Goal: Task Accomplishment & Management: Manage account settings

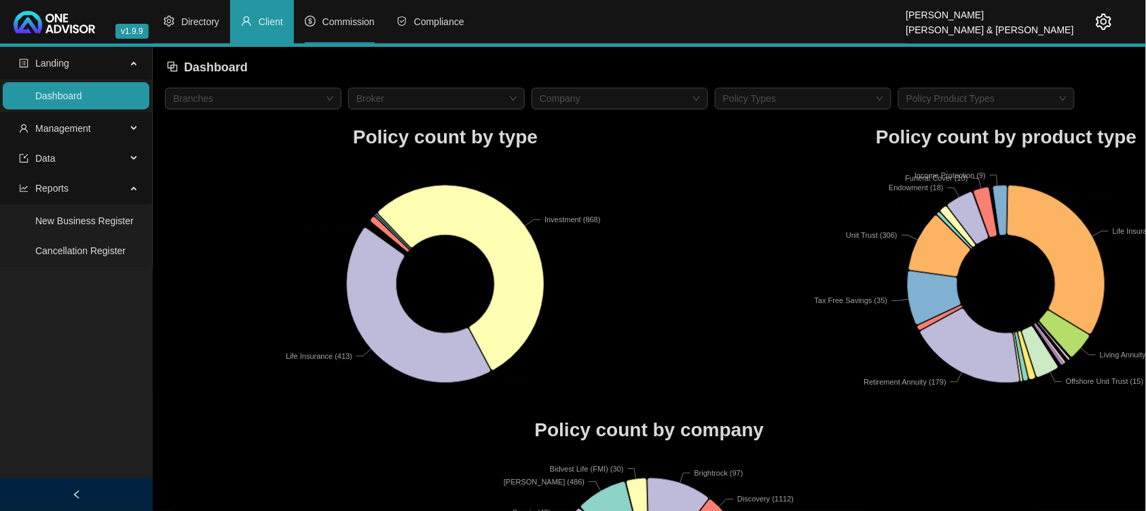
click at [354, 25] on span "Commission" at bounding box center [348, 21] width 52 height 11
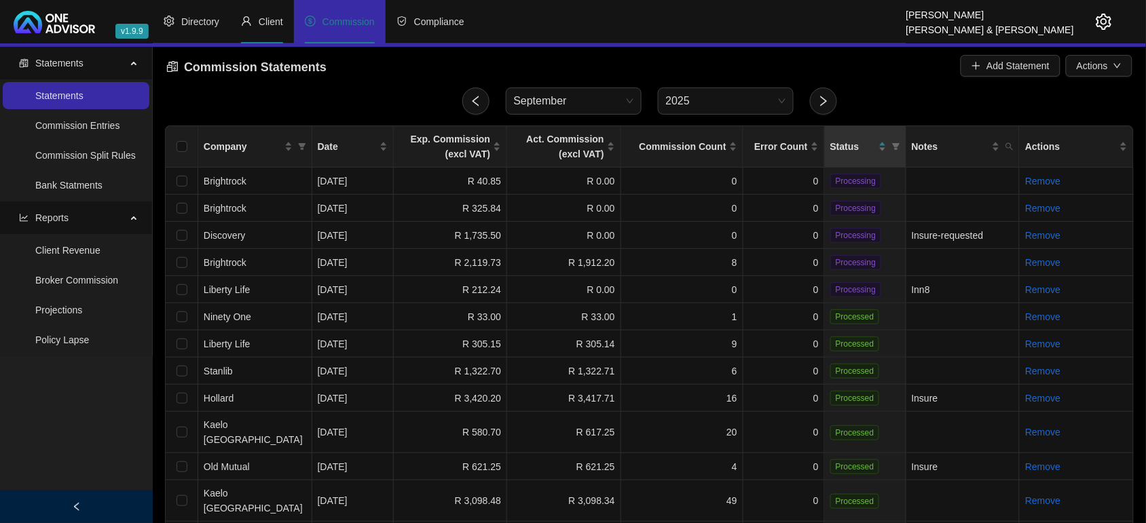
click at [250, 22] on icon "user" at bounding box center [246, 21] width 11 height 11
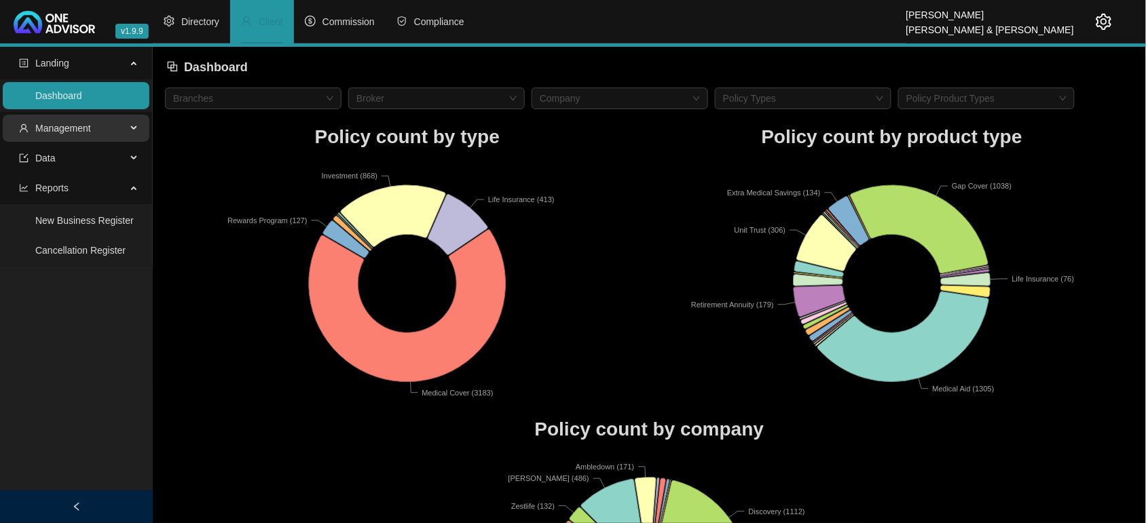
click at [94, 124] on span "Management" at bounding box center [72, 128] width 107 height 27
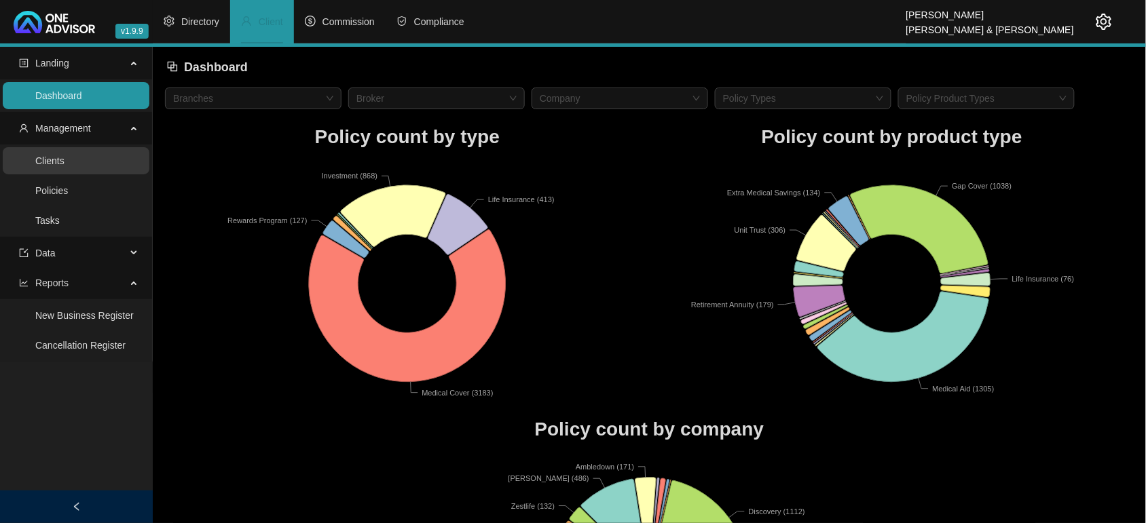
click at [64, 157] on link "Clients" at bounding box center [49, 160] width 29 height 11
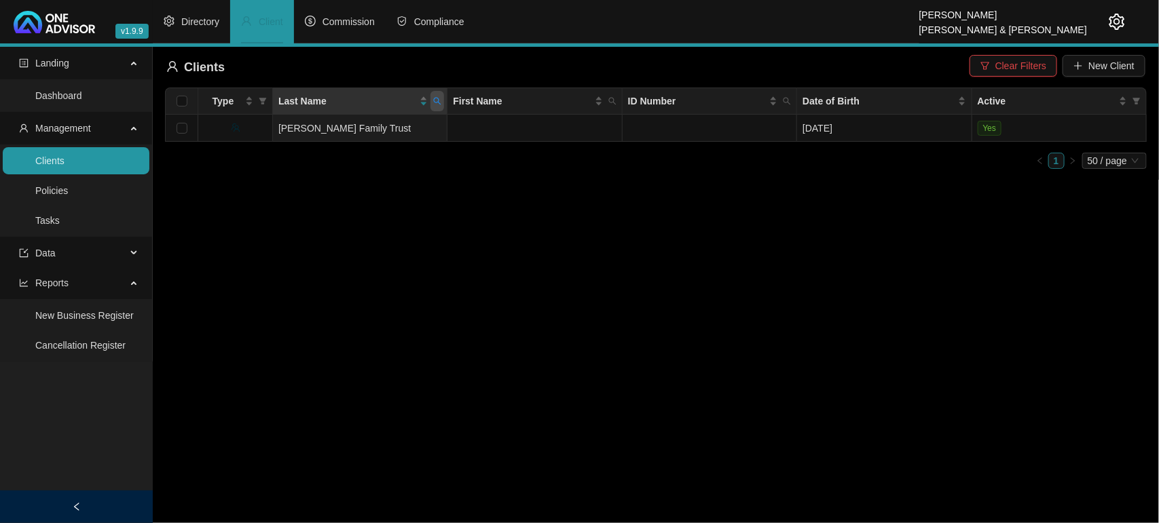
click at [435, 107] on span at bounding box center [437, 101] width 14 height 20
type input "[PERSON_NAME]"
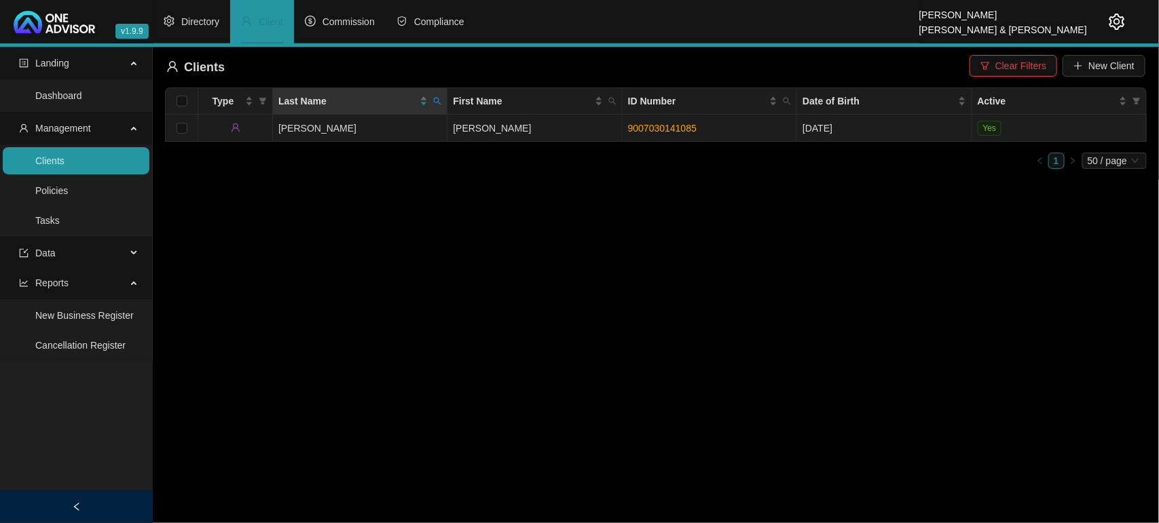
click at [674, 127] on link "9007030141085" at bounding box center [662, 128] width 69 height 11
click at [439, 107] on span at bounding box center [437, 101] width 14 height 20
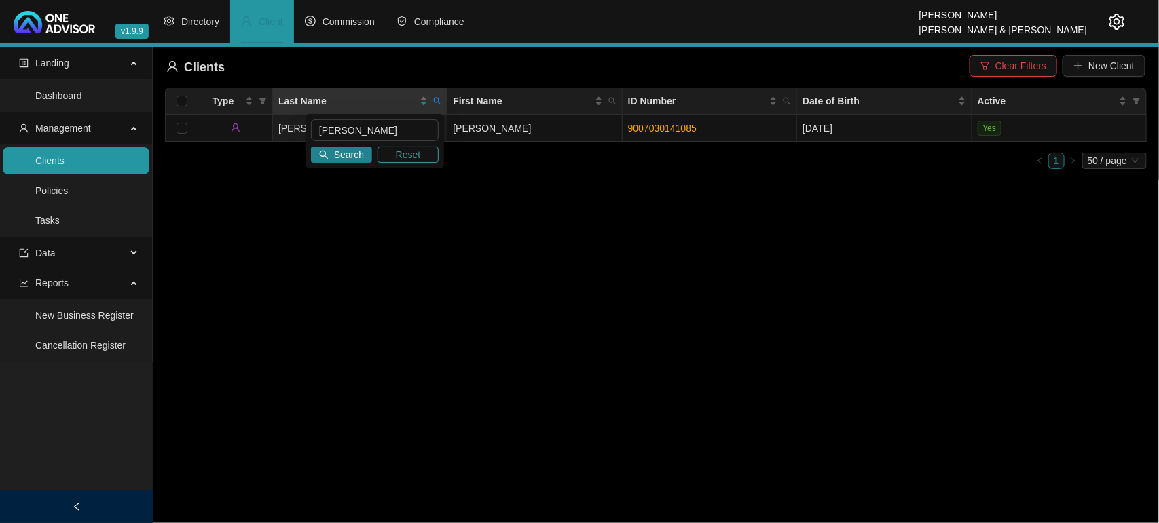
click at [418, 154] on span "Reset" at bounding box center [408, 154] width 25 height 15
click at [348, 133] on input "text" at bounding box center [375, 130] width 128 height 22
type input "dos [PERSON_NAME]"
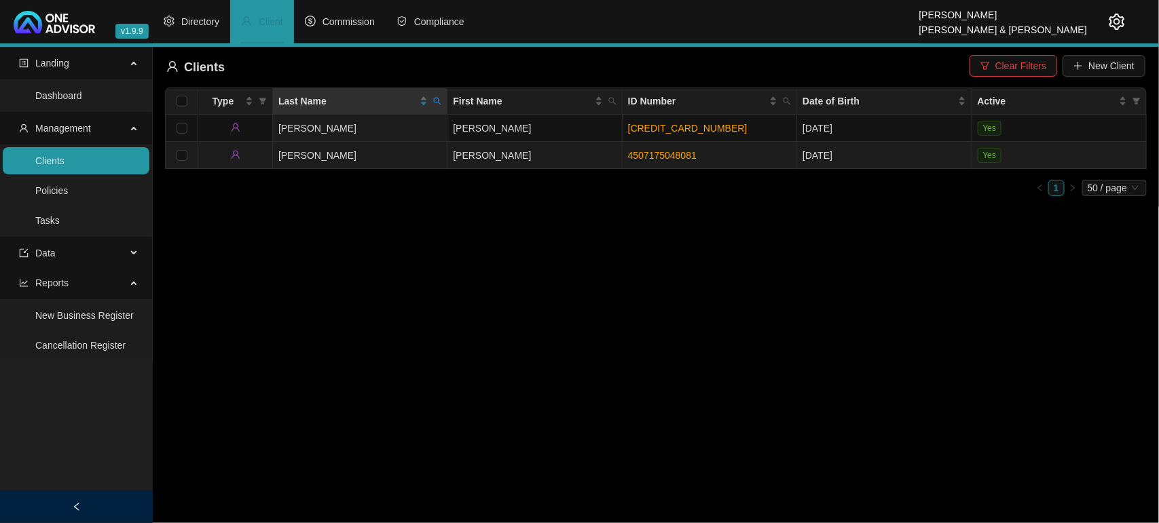
click at [647, 153] on link "4507175048081" at bounding box center [662, 155] width 69 height 11
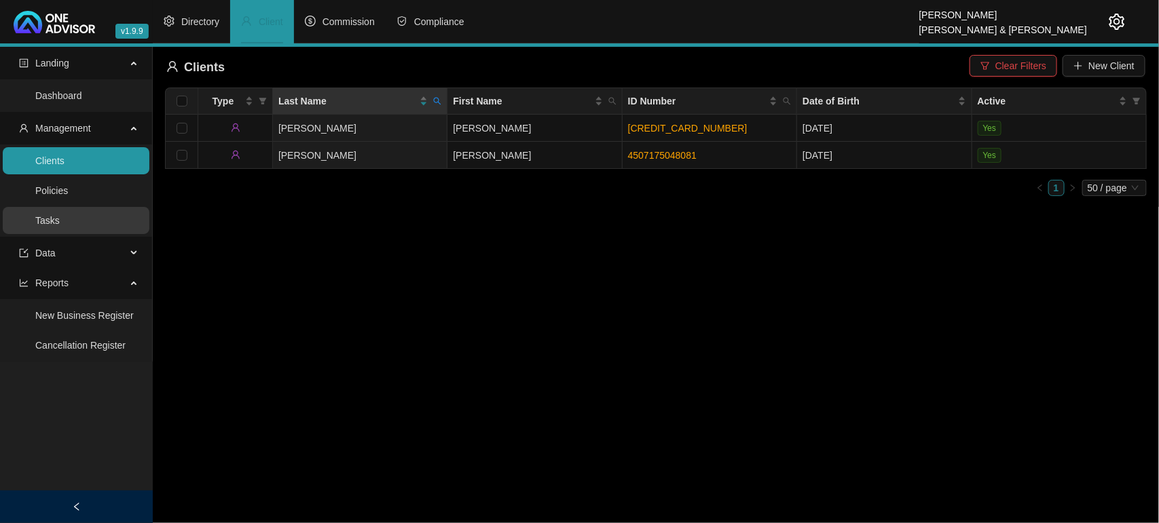
click at [60, 223] on link "Tasks" at bounding box center [47, 220] width 24 height 11
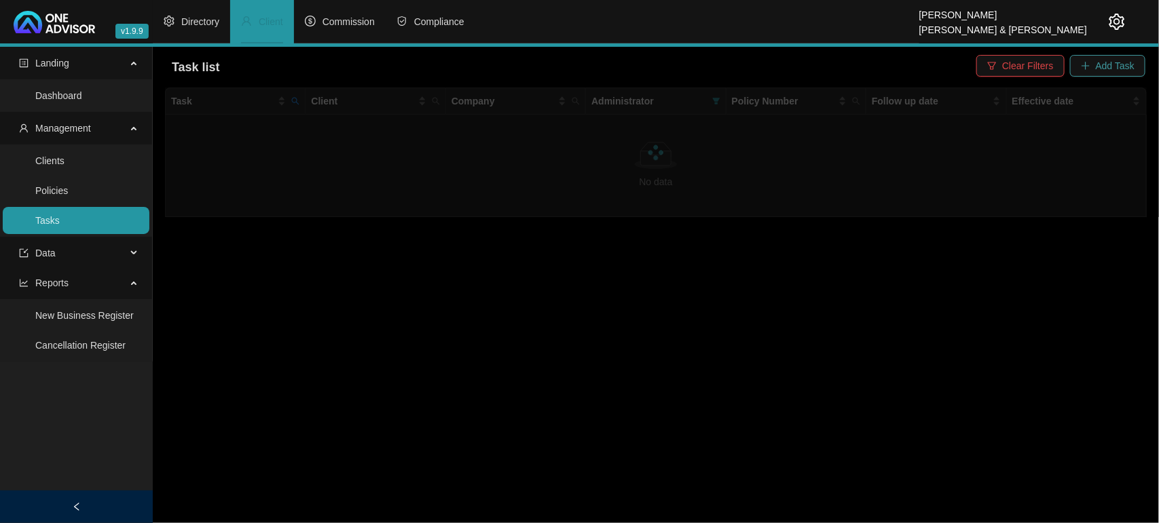
click at [1105, 70] on span "Add Task" at bounding box center [1115, 65] width 39 height 15
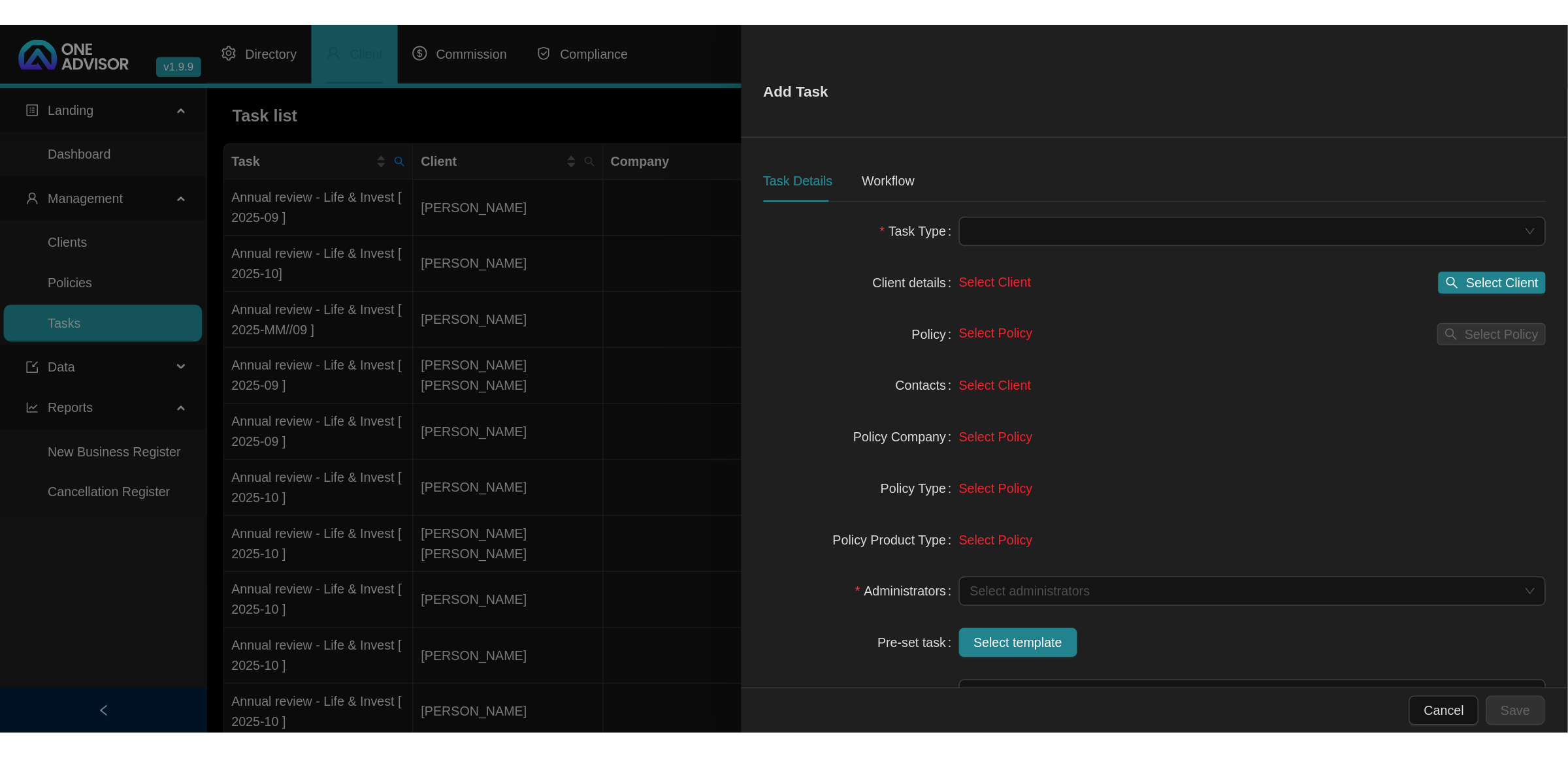
scroll to position [119, 0]
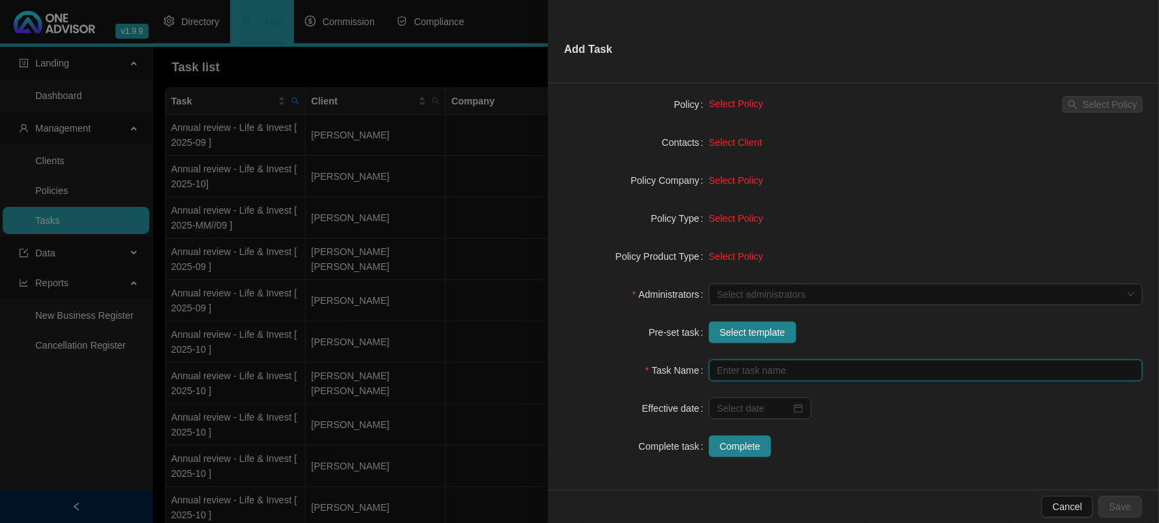
click at [713, 370] on input "text" at bounding box center [926, 371] width 434 height 22
click at [395, 405] on div at bounding box center [579, 261] width 1159 height 523
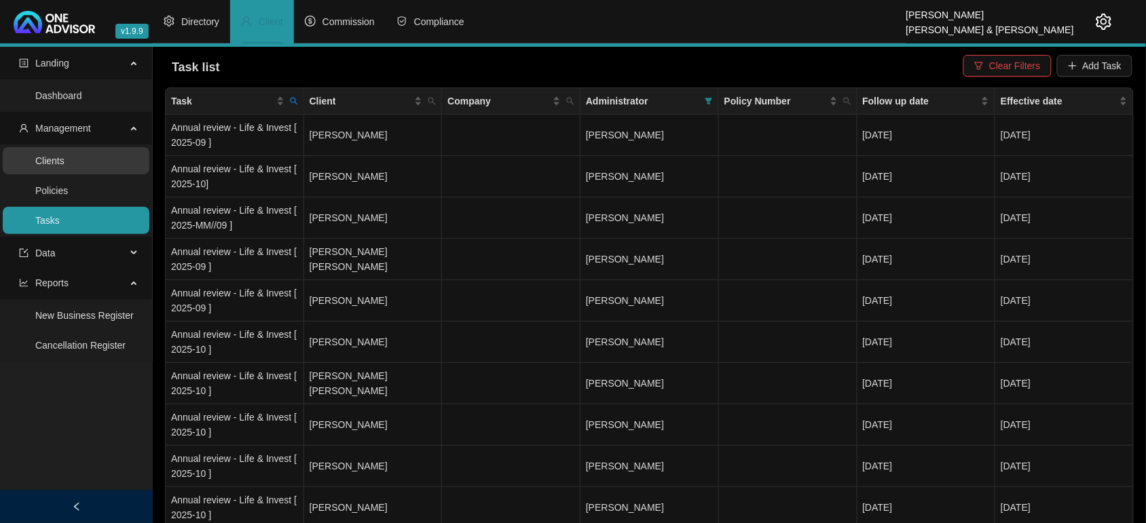
click at [64, 166] on link "Clients" at bounding box center [49, 160] width 29 height 11
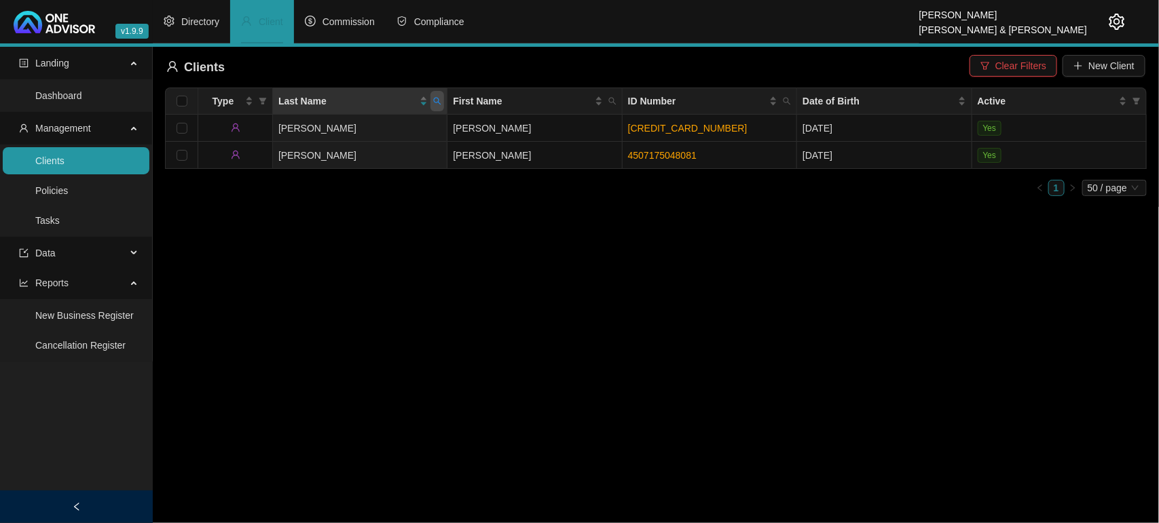
click at [439, 104] on icon "search" at bounding box center [437, 101] width 8 height 8
type input "l"
type input "clowes"
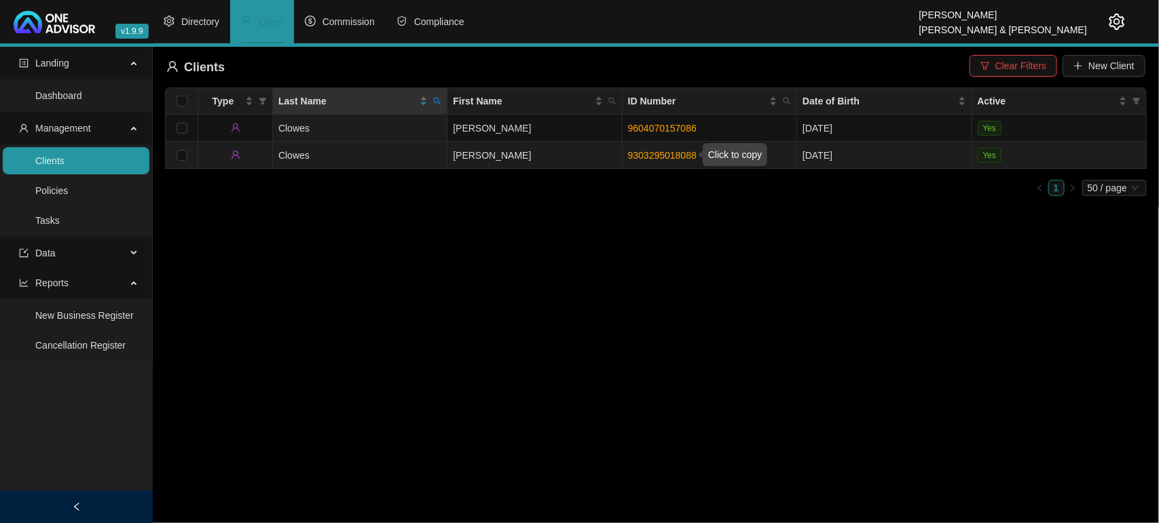
click at [664, 150] on link "9303295018088" at bounding box center [662, 155] width 69 height 11
click at [646, 155] on link "9303295018088" at bounding box center [662, 155] width 69 height 11
click at [650, 158] on link "9303295018088" at bounding box center [662, 155] width 69 height 11
click at [350, 154] on td "Clowes" at bounding box center [360, 155] width 174 height 27
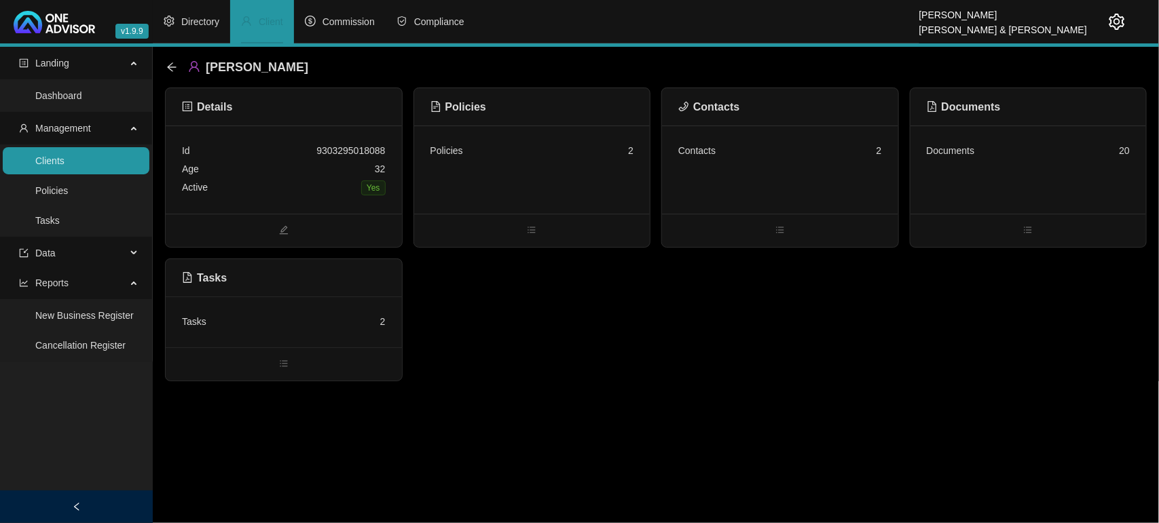
click at [1052, 178] on div "Documents 20" at bounding box center [1028, 170] width 236 height 88
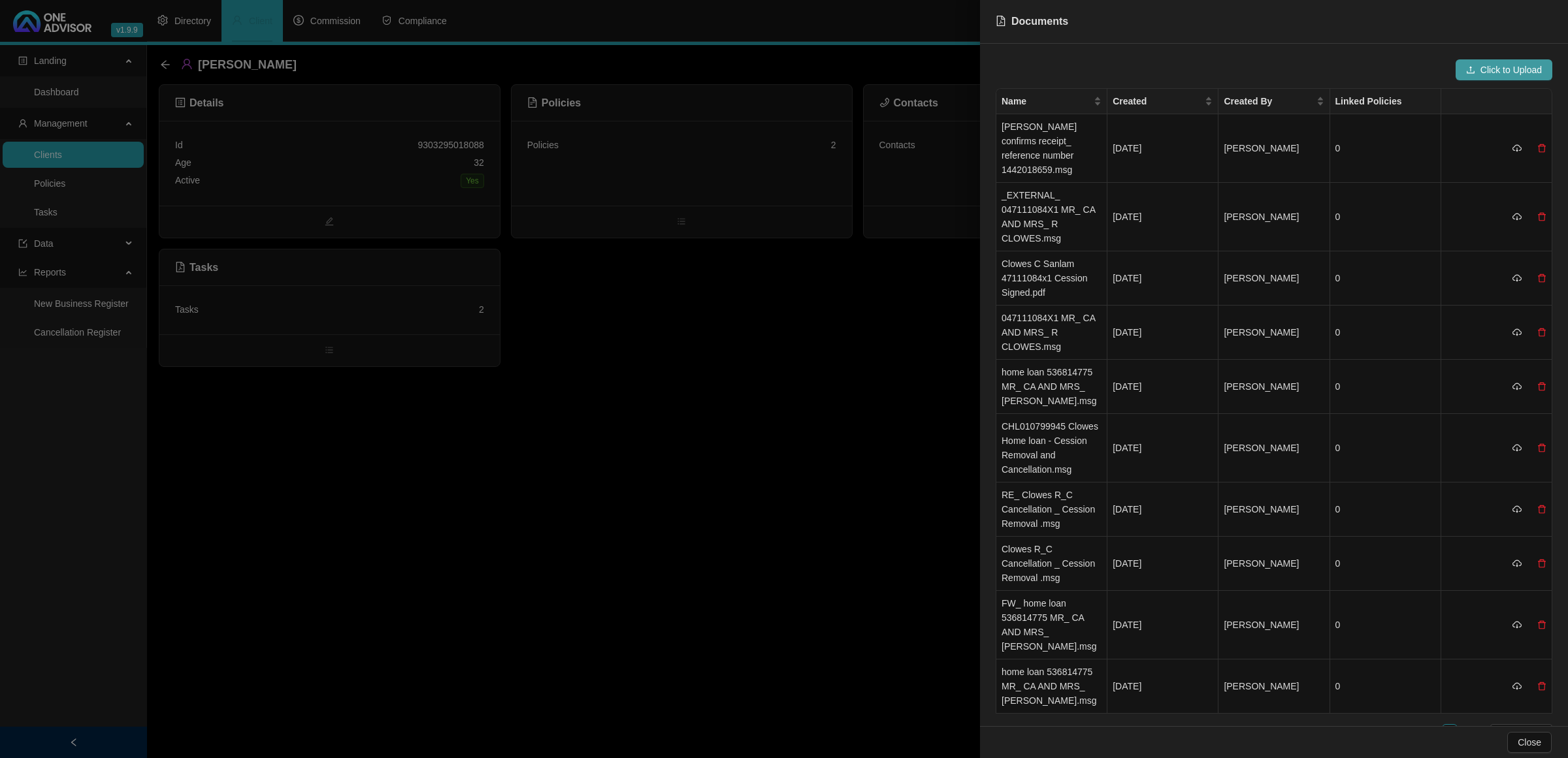
click at [1102, 67] on span "Click to Upload" at bounding box center [1511, 69] width 62 height 14
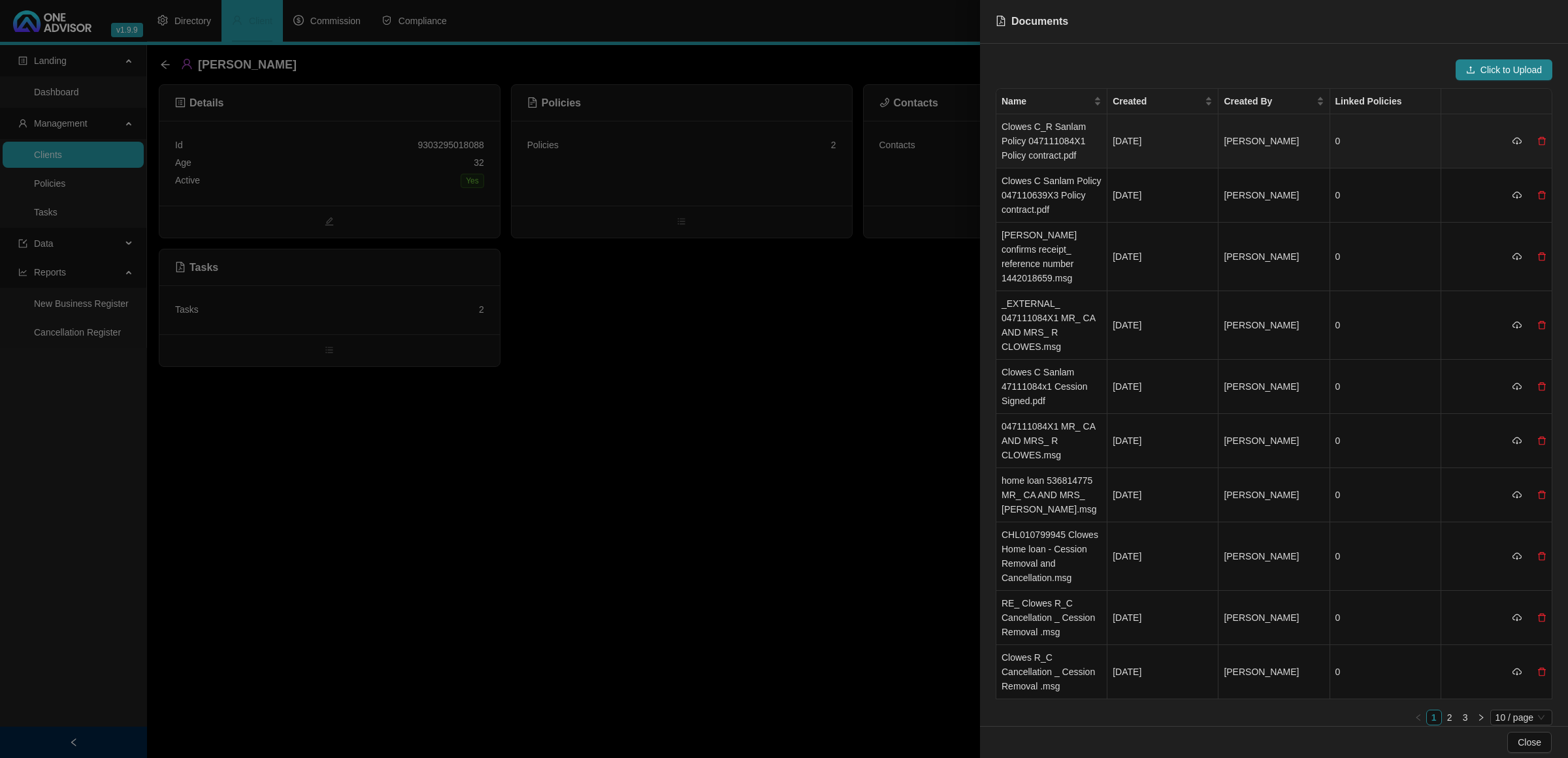
click at [1080, 147] on td "Clowes C_R Sanlam Policy 047111084X1 Policy contract.pdf" at bounding box center [1051, 141] width 111 height 54
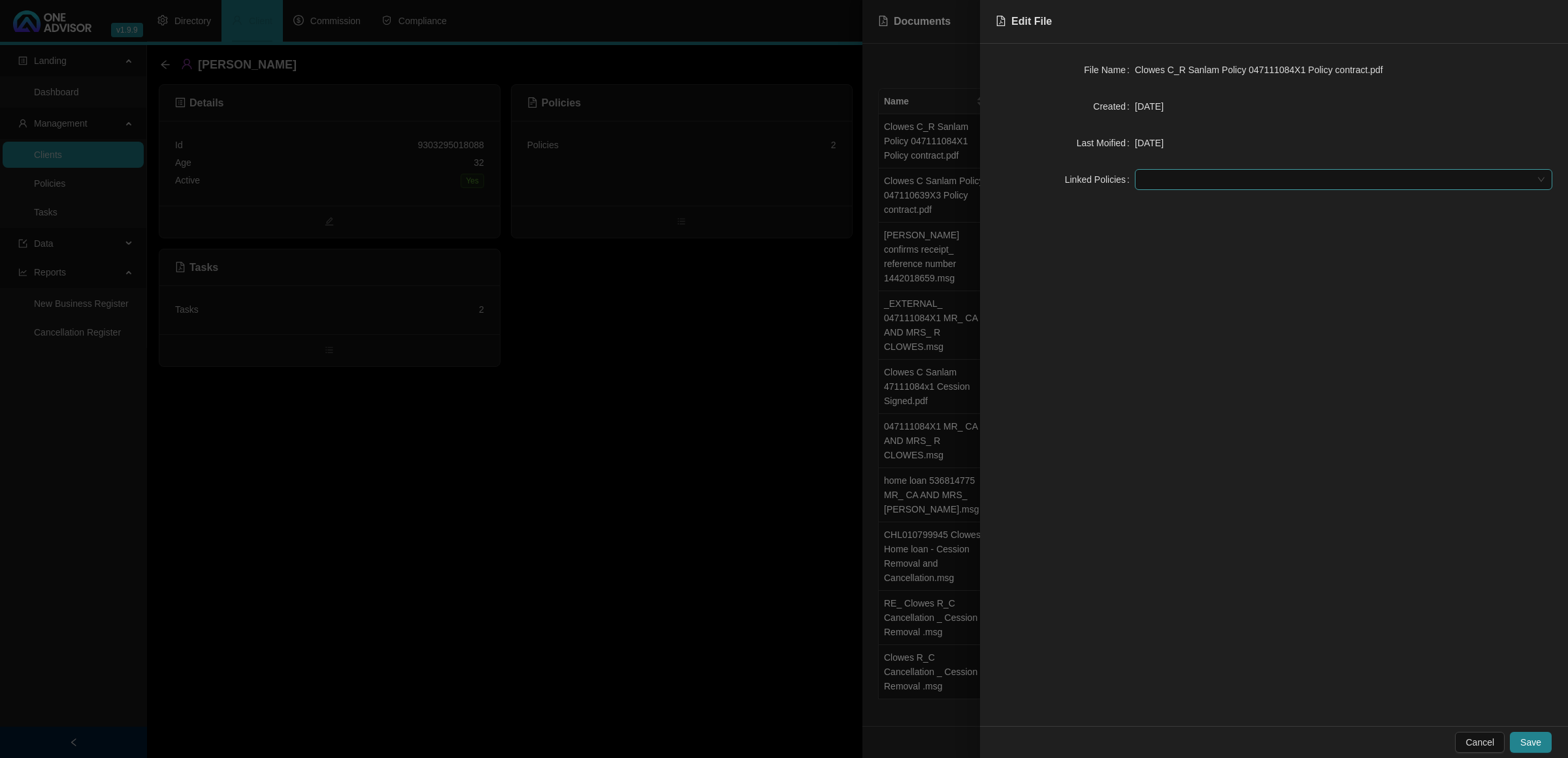
click at [1102, 177] on div at bounding box center [1337, 180] width 398 height 10
click at [1102, 208] on div "Sanlam - 047111084X1" at bounding box center [1344, 206] width 397 height 14
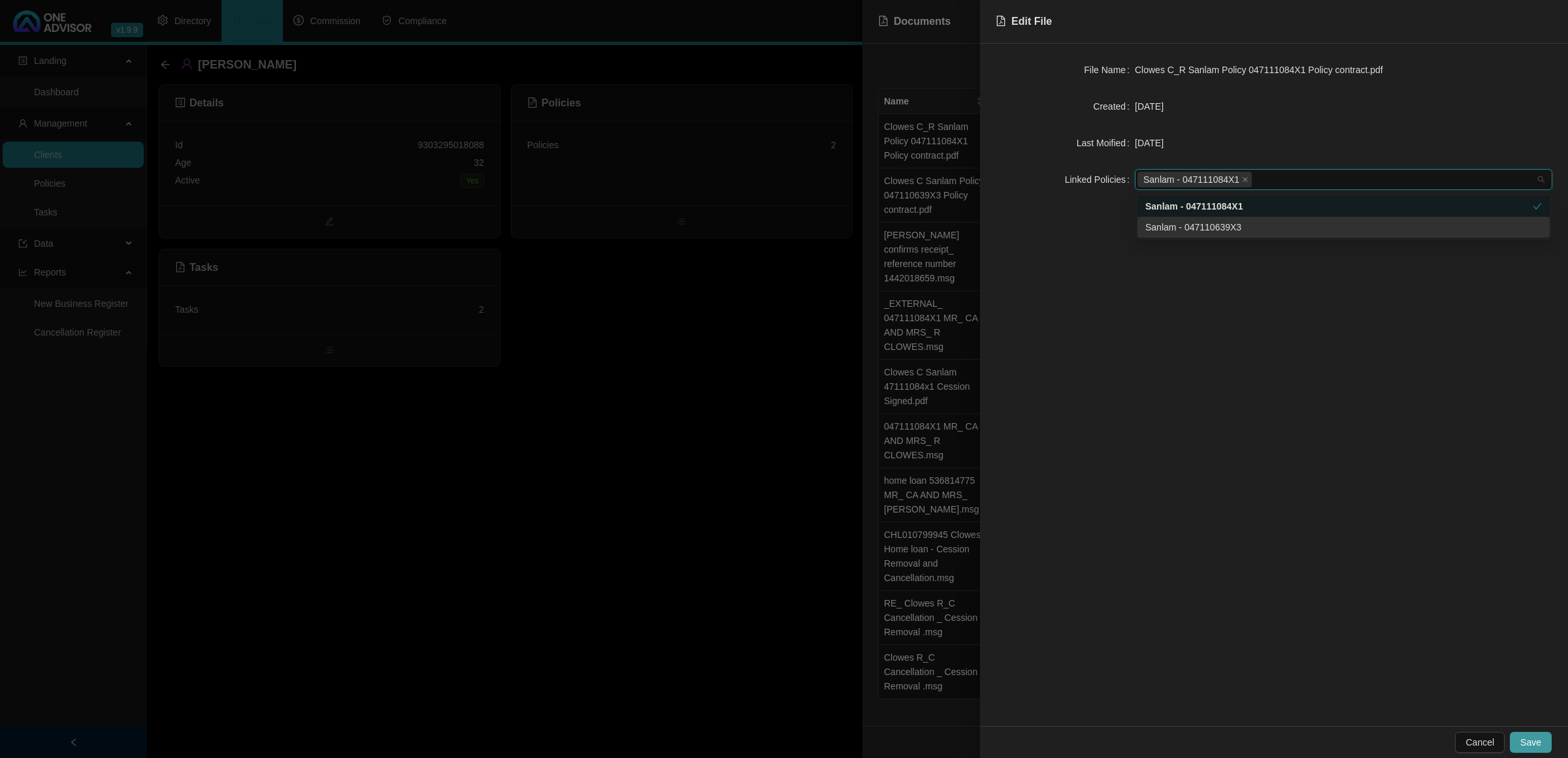
click at [1102, 491] on button "Save" at bounding box center [1530, 743] width 41 height 21
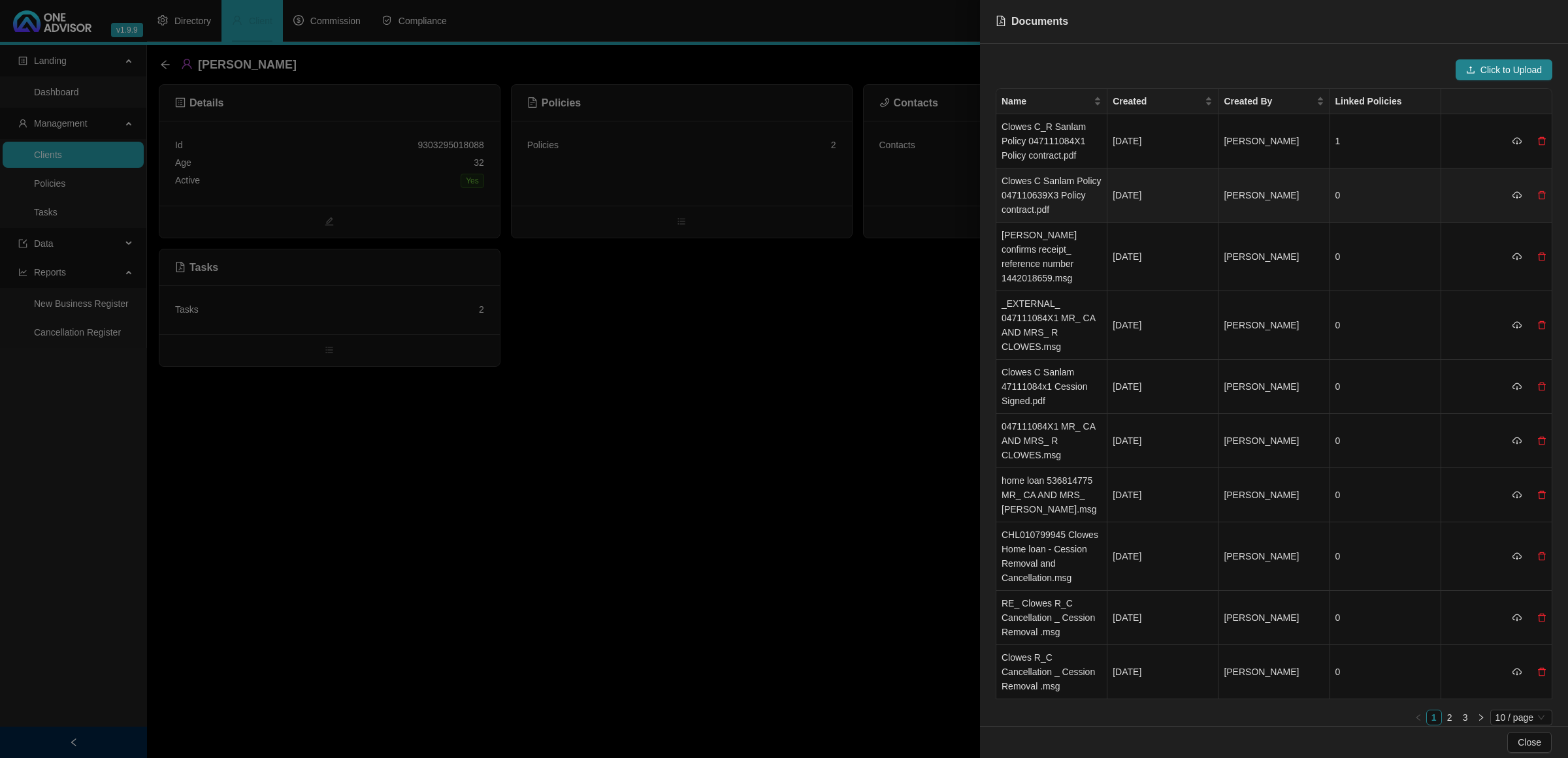
click at [1061, 185] on td "Clowes C Sanlam Policy 047110639X3 Policy contract.pdf" at bounding box center [1051, 195] width 111 height 54
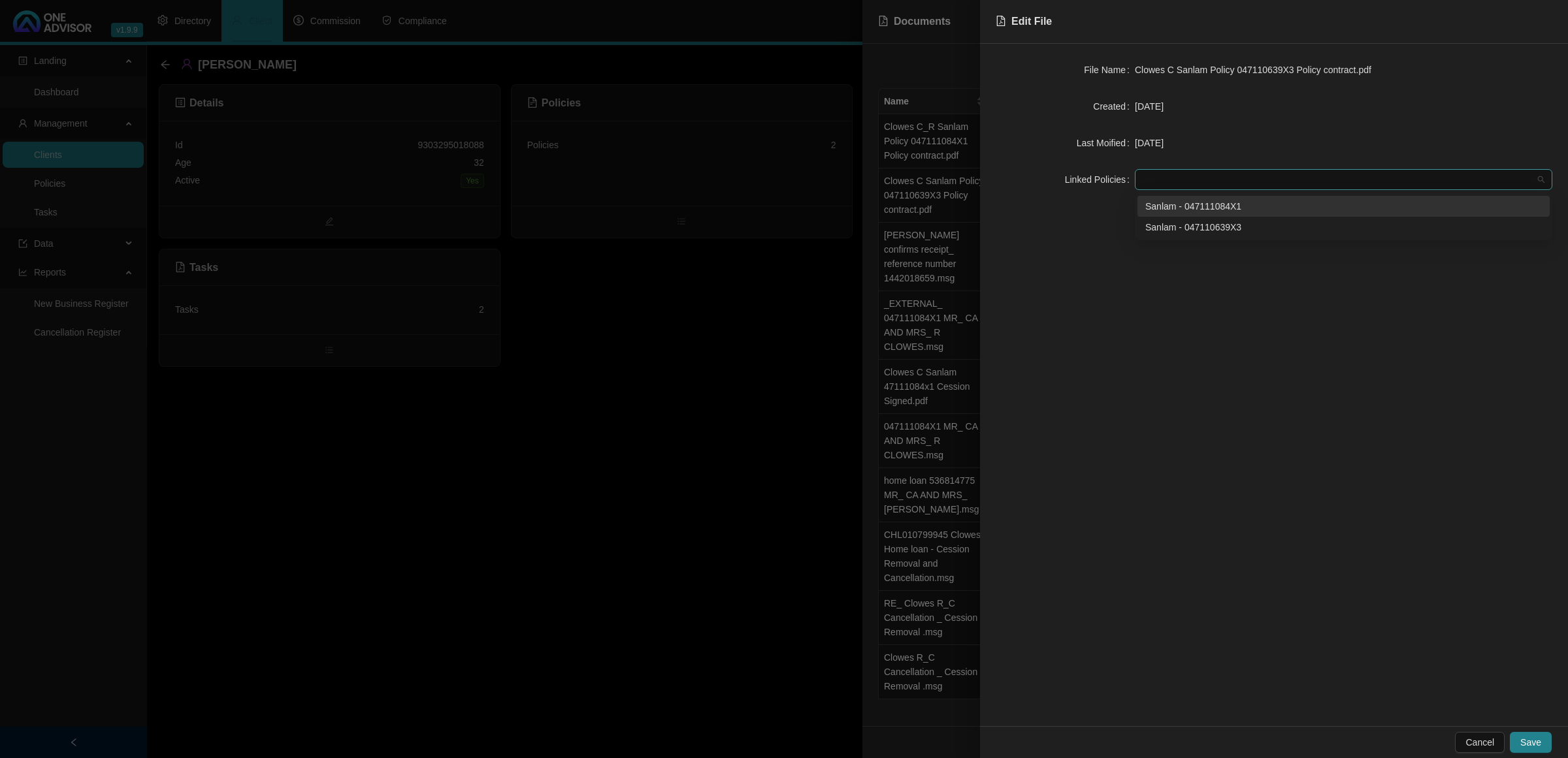
click at [1102, 181] on div at bounding box center [1337, 180] width 398 height 10
click at [1102, 220] on div "Sanlam - 047110639X3" at bounding box center [1344, 227] width 397 height 14
click at [1102, 491] on button "Save" at bounding box center [1530, 743] width 41 height 21
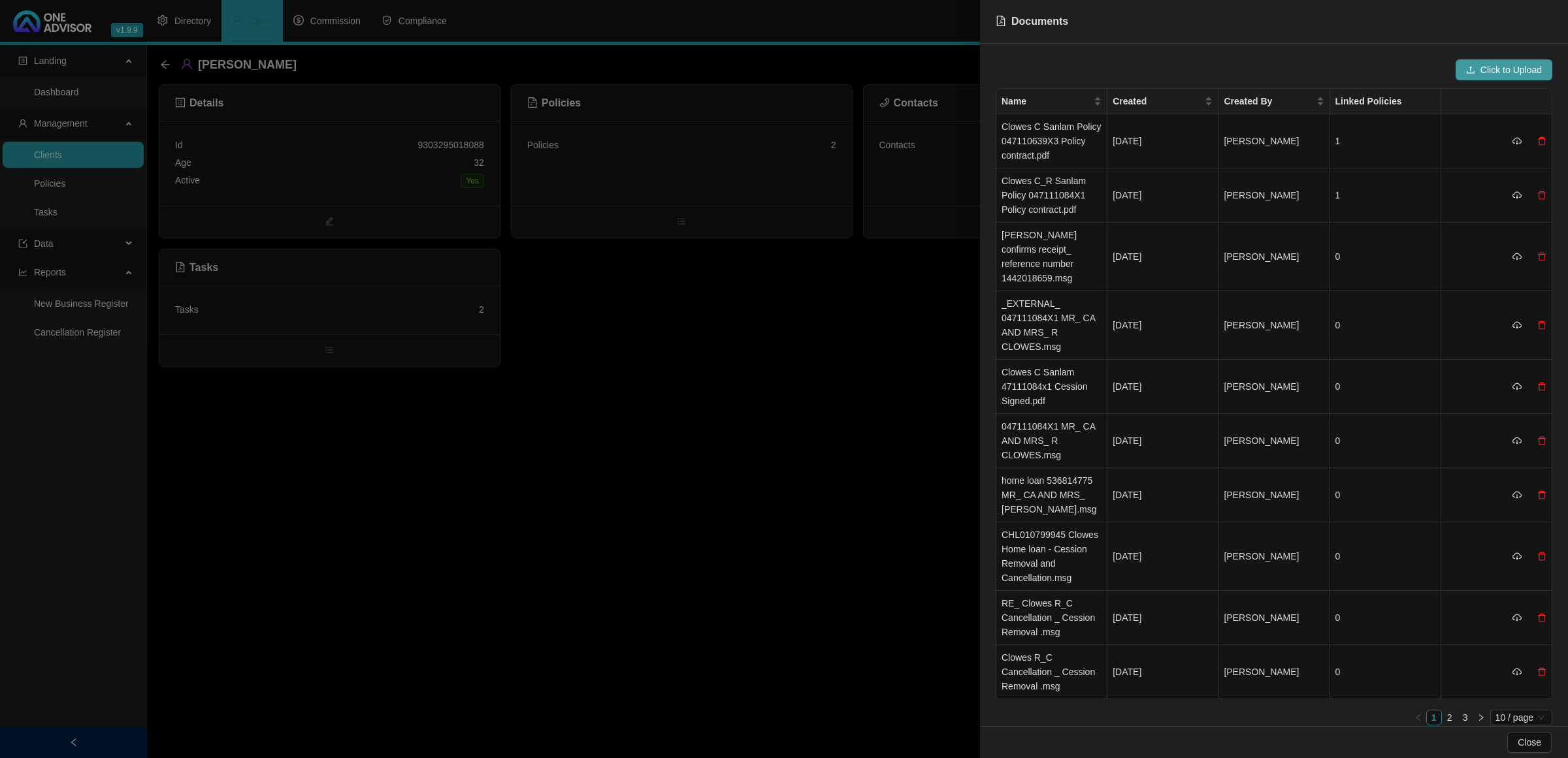
click at [1102, 63] on span "Click to Upload" at bounding box center [1511, 69] width 62 height 14
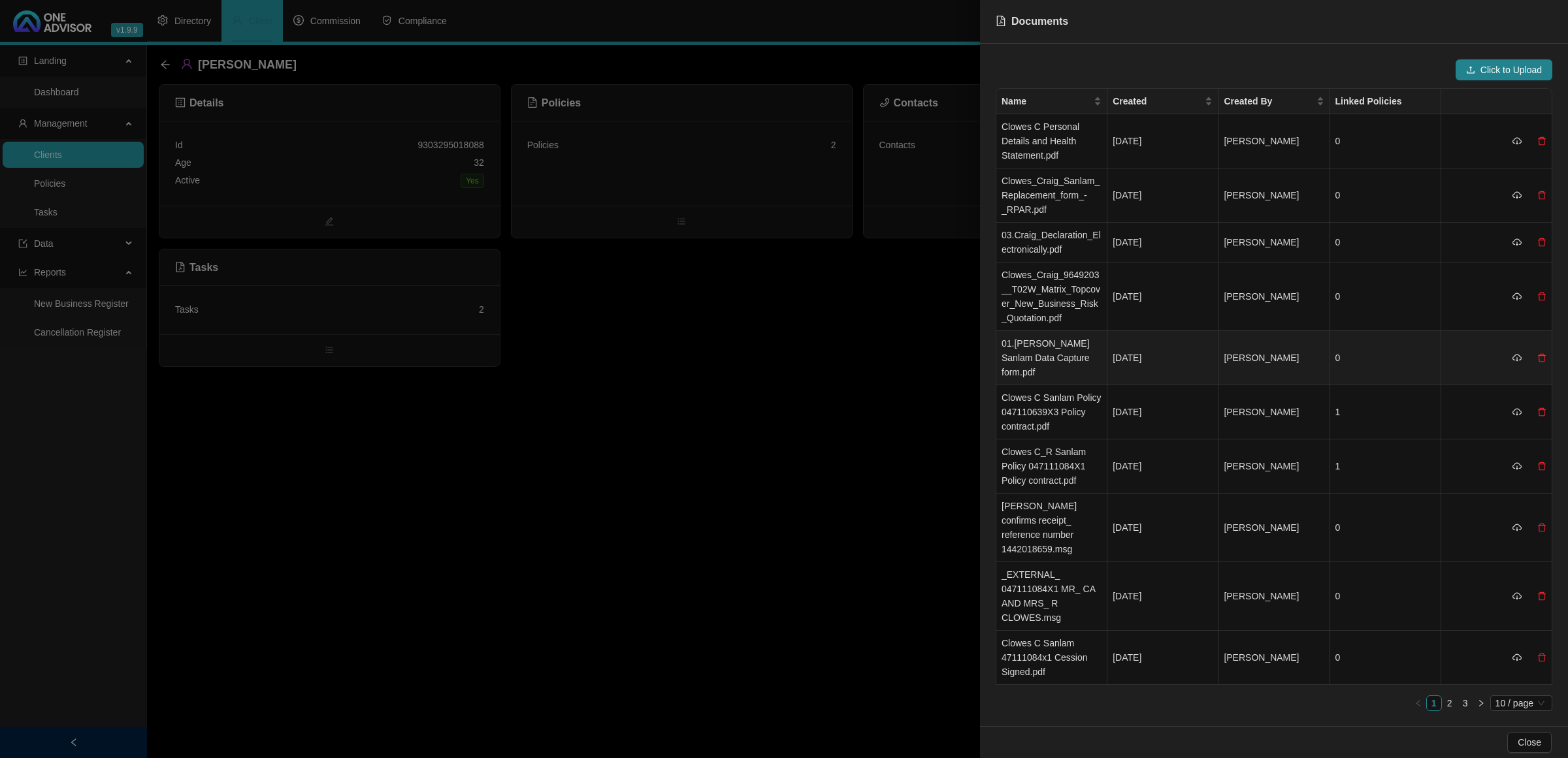
click at [1075, 357] on td "01.[PERSON_NAME] Sanlam Data Capture form.pdf" at bounding box center [1051, 358] width 111 height 54
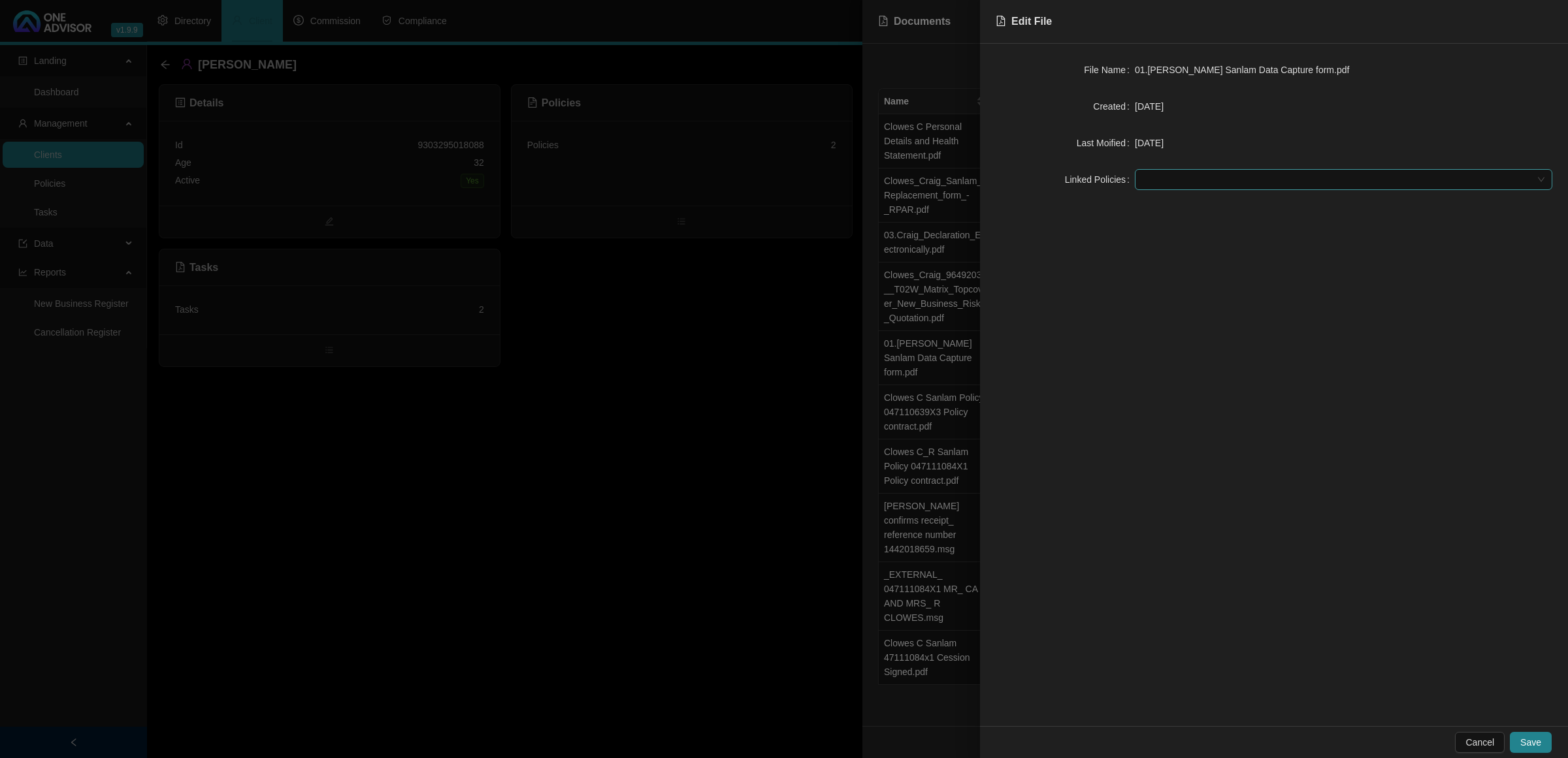
click at [1102, 172] on div at bounding box center [1344, 180] width 418 height 21
click at [1102, 207] on div "Sanlam - 047111084X1" at bounding box center [1344, 206] width 397 height 14
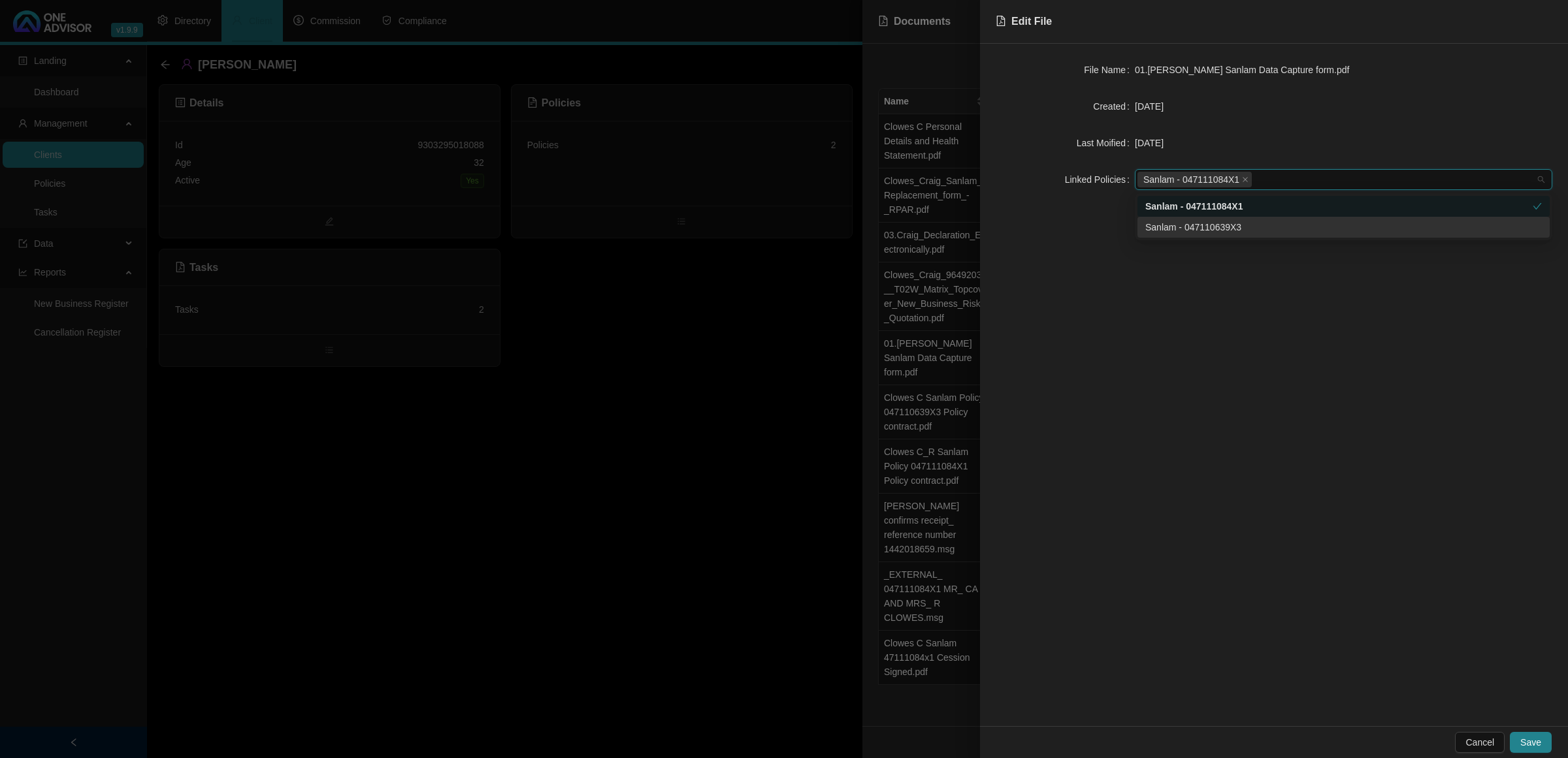
click at [1102, 220] on div "Sanlam - 047110639X3" at bounding box center [1344, 227] width 397 height 14
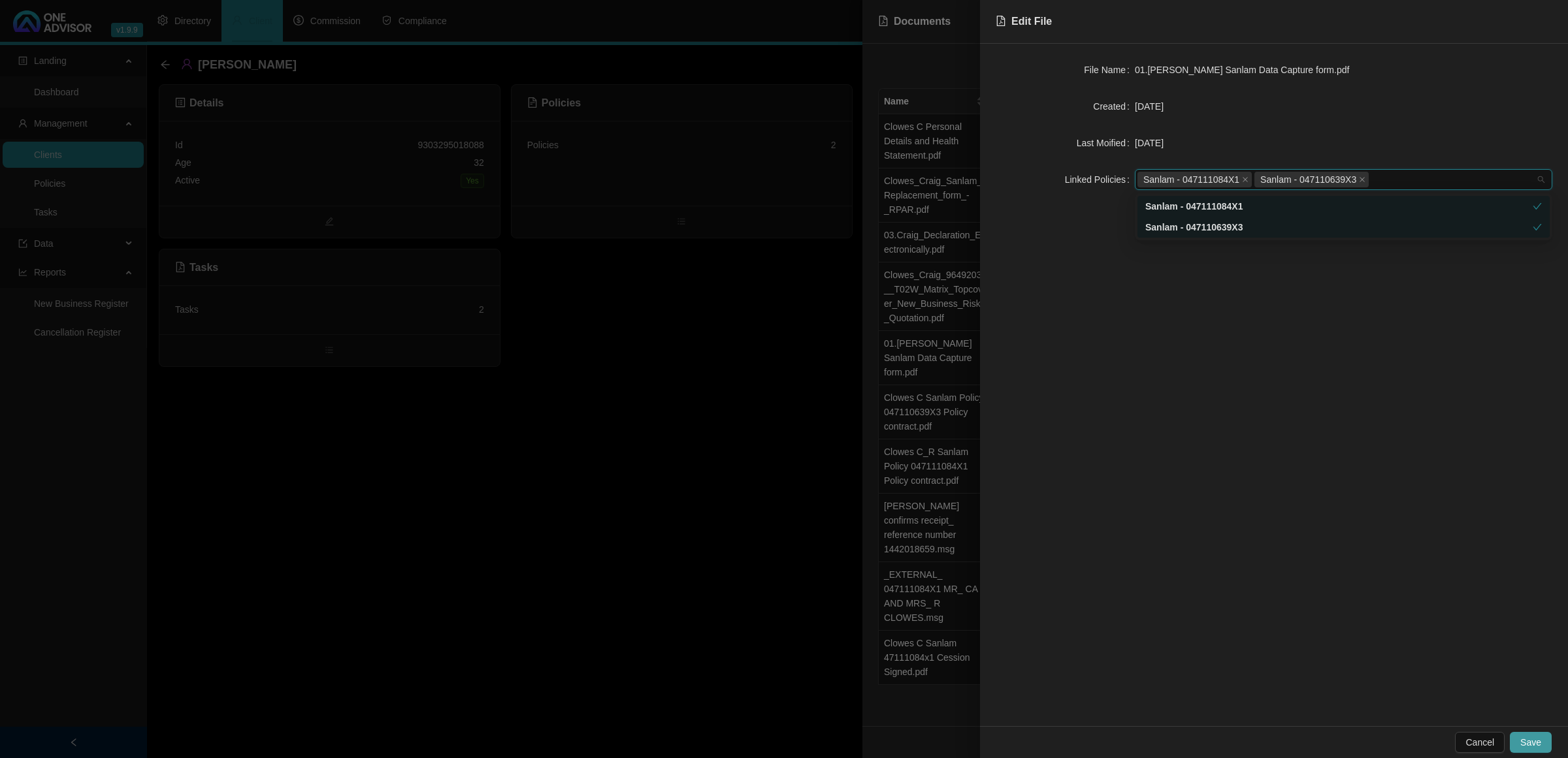
click at [1102, 491] on span "Save" at bounding box center [1531, 742] width 21 height 14
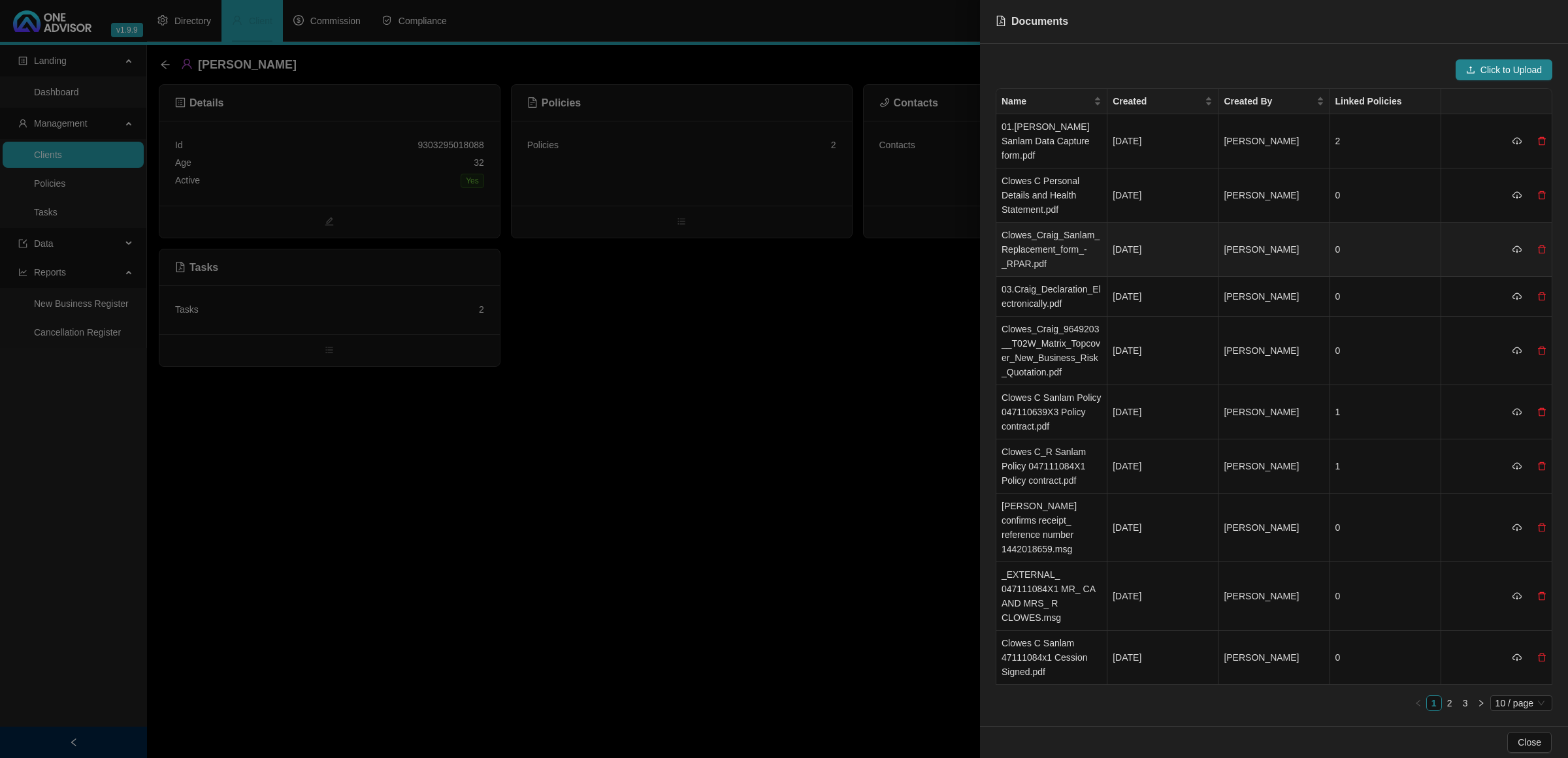
click at [1056, 245] on td "Clowes_Craig_Sanlam_Replacement_form_-_RPAR.pdf" at bounding box center [1051, 250] width 111 height 54
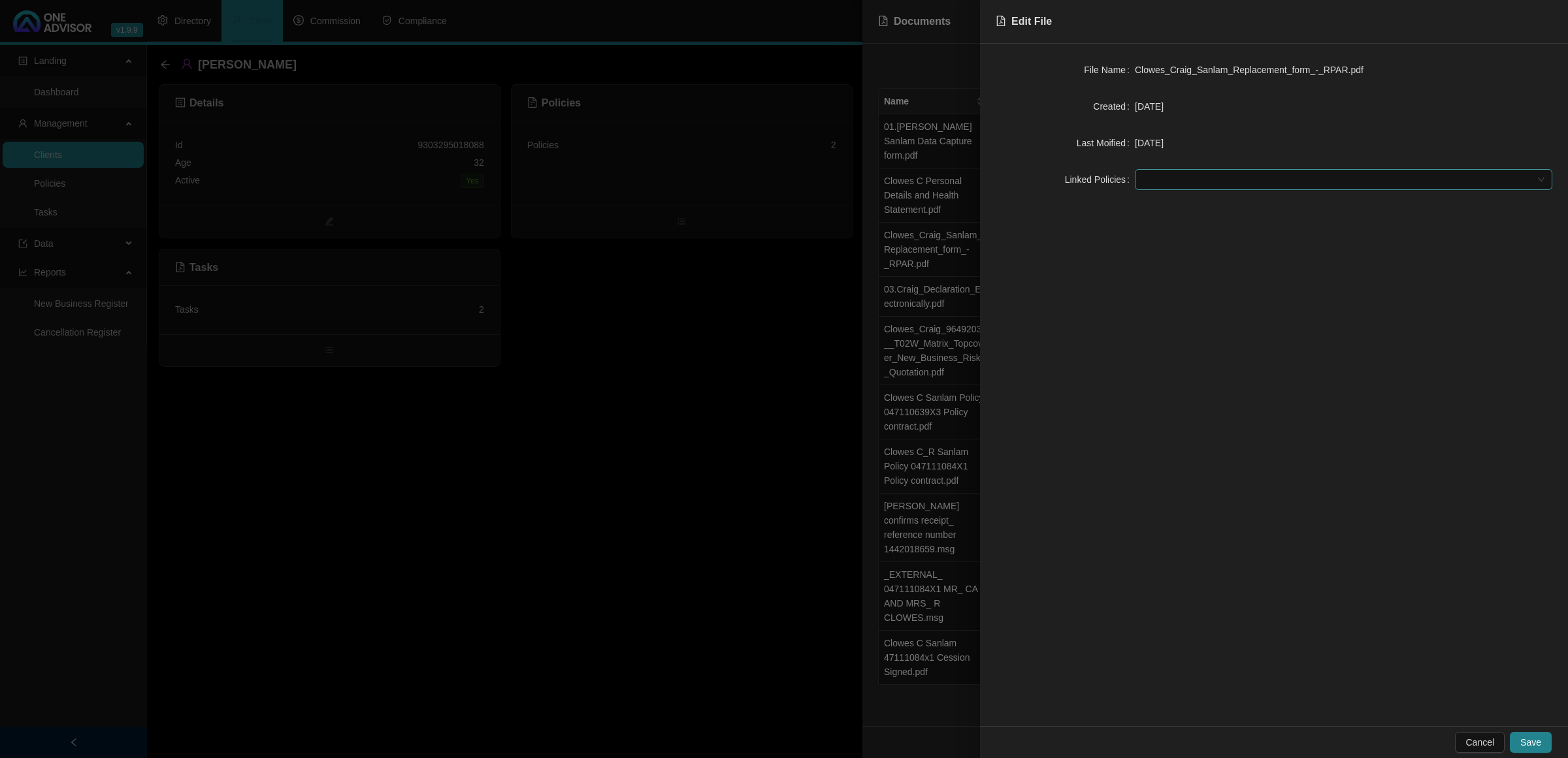
drag, startPoint x: 1281, startPoint y: 174, endPoint x: 1272, endPoint y: 178, distance: 9.8
click at [1102, 175] on div at bounding box center [1337, 180] width 398 height 10
click at [1102, 206] on div "Sanlam - 047111084X1" at bounding box center [1344, 206] width 397 height 14
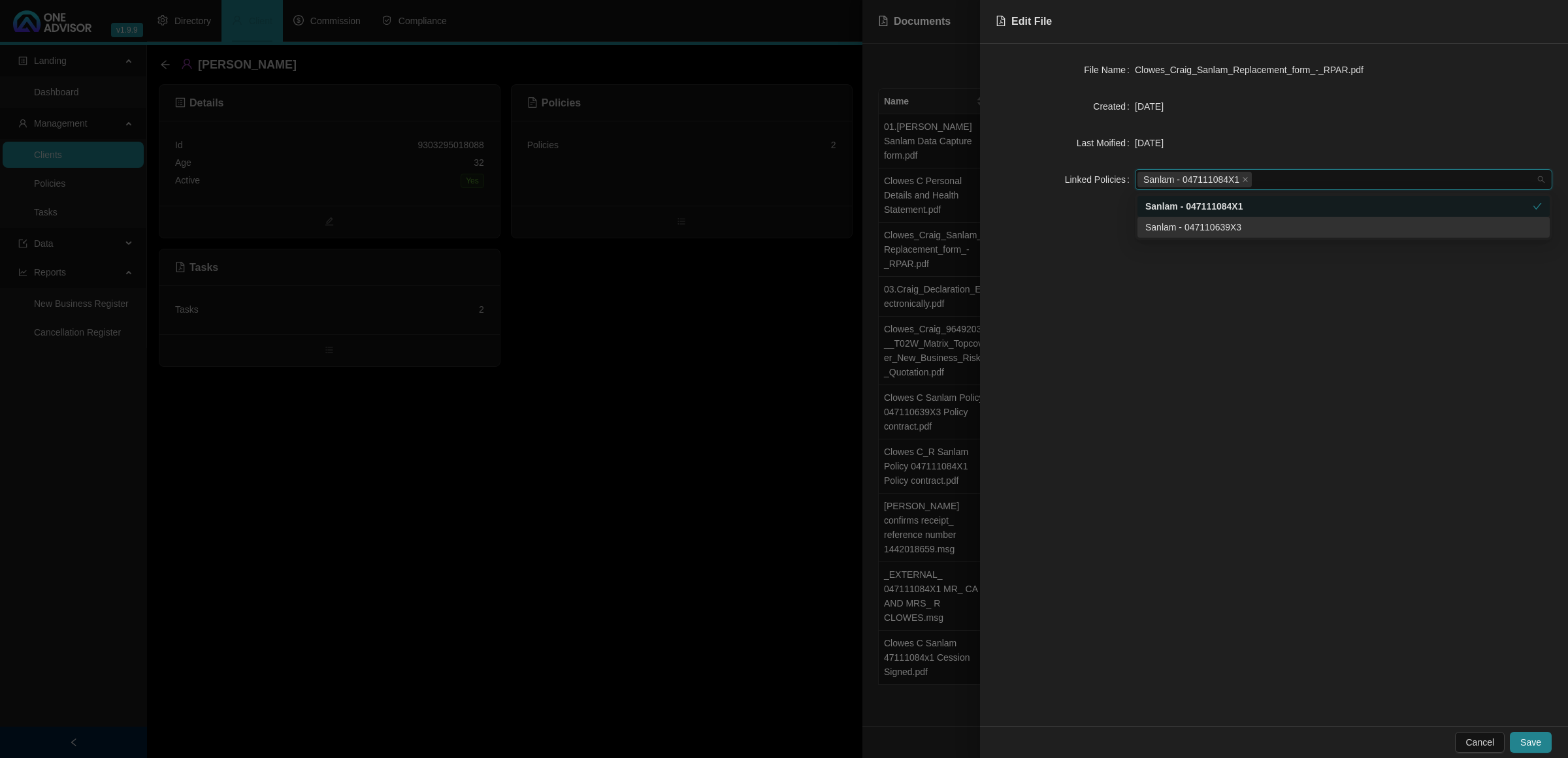
click at [1102, 227] on div "Sanlam - 047110639X3" at bounding box center [1344, 227] width 397 height 14
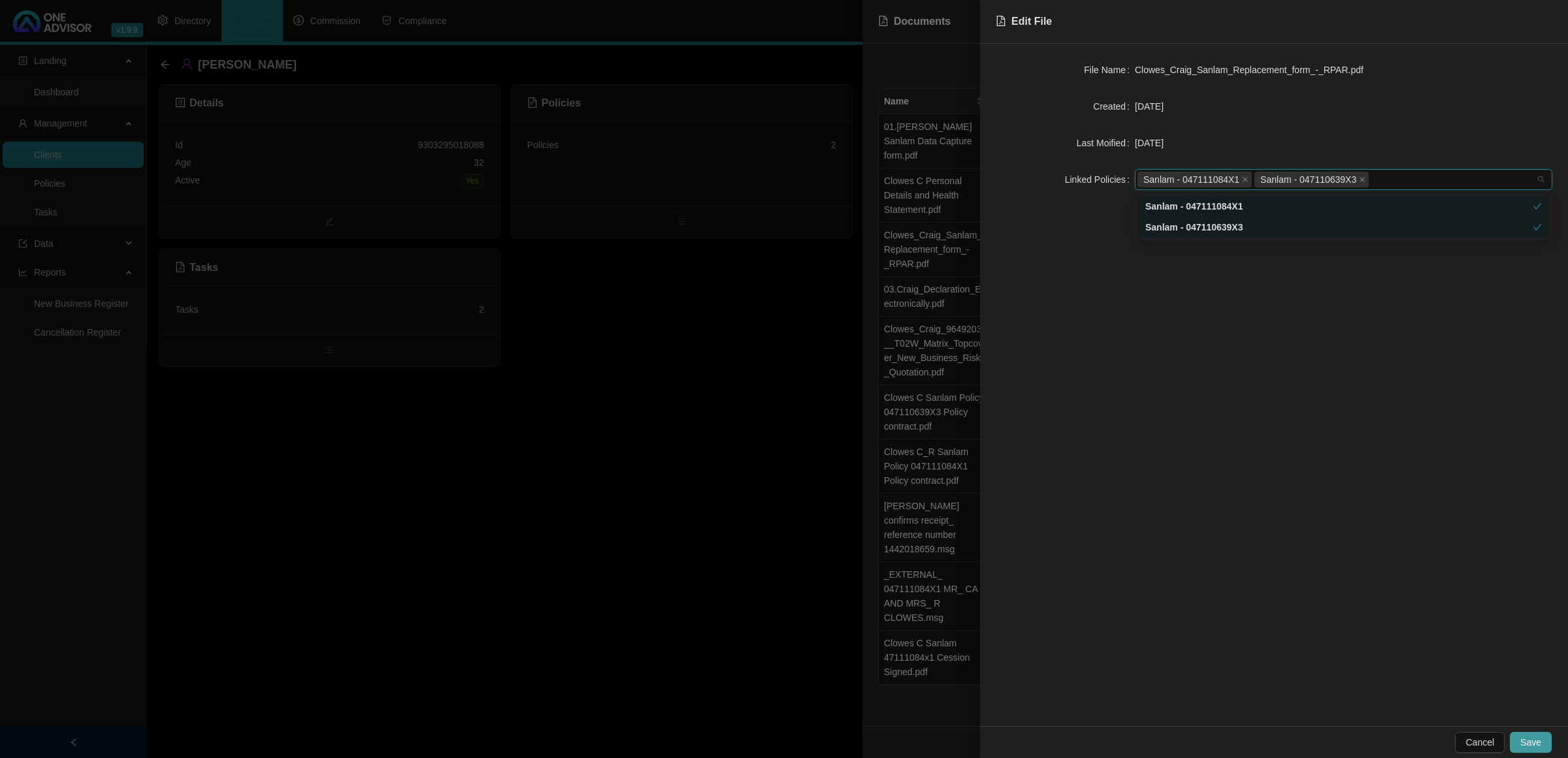
click at [1102, 491] on span "Save" at bounding box center [1531, 742] width 21 height 14
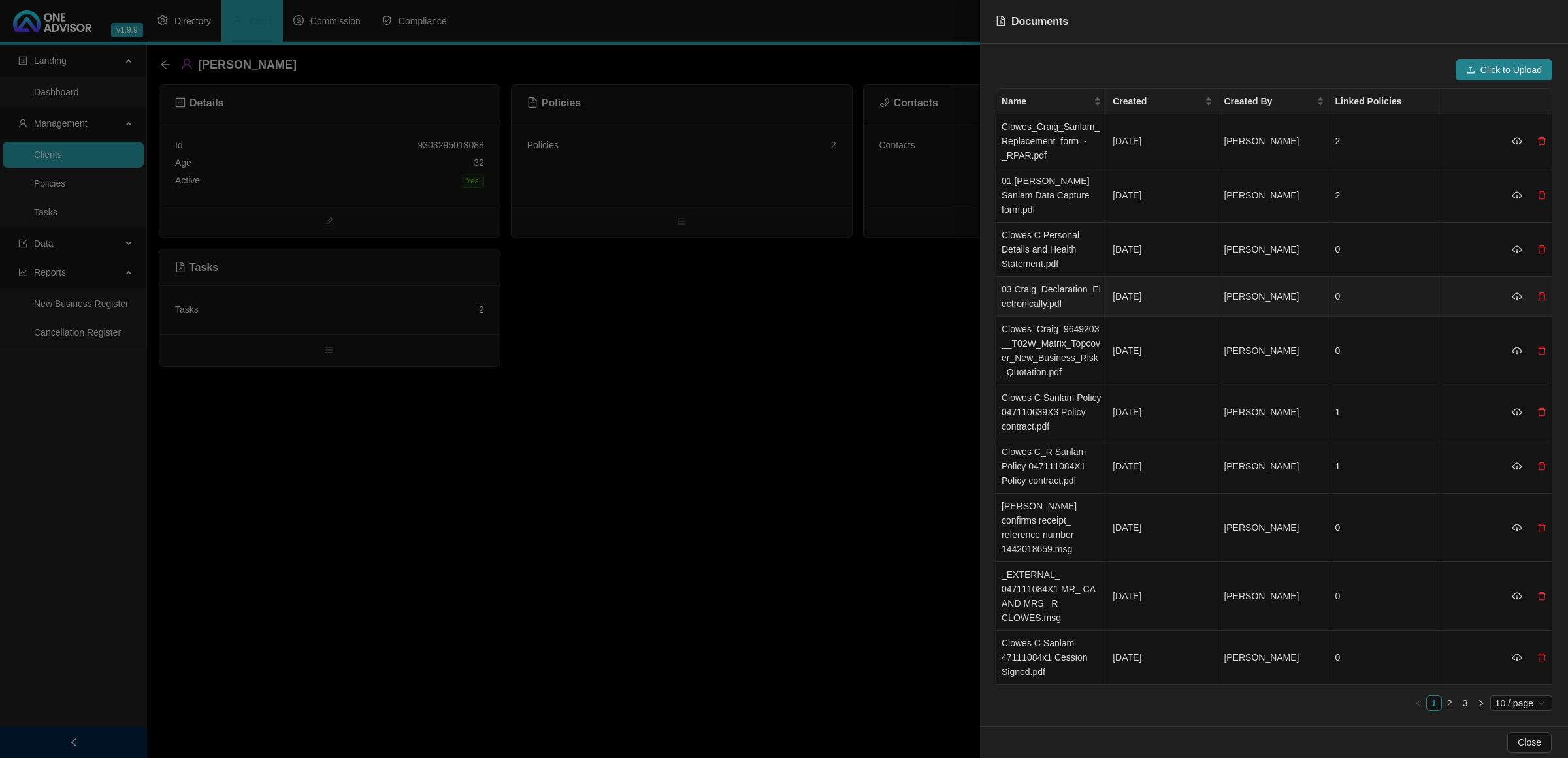
click at [1035, 282] on td "03.Craig_Declaration_Electronically.pdf" at bounding box center [1051, 296] width 111 height 39
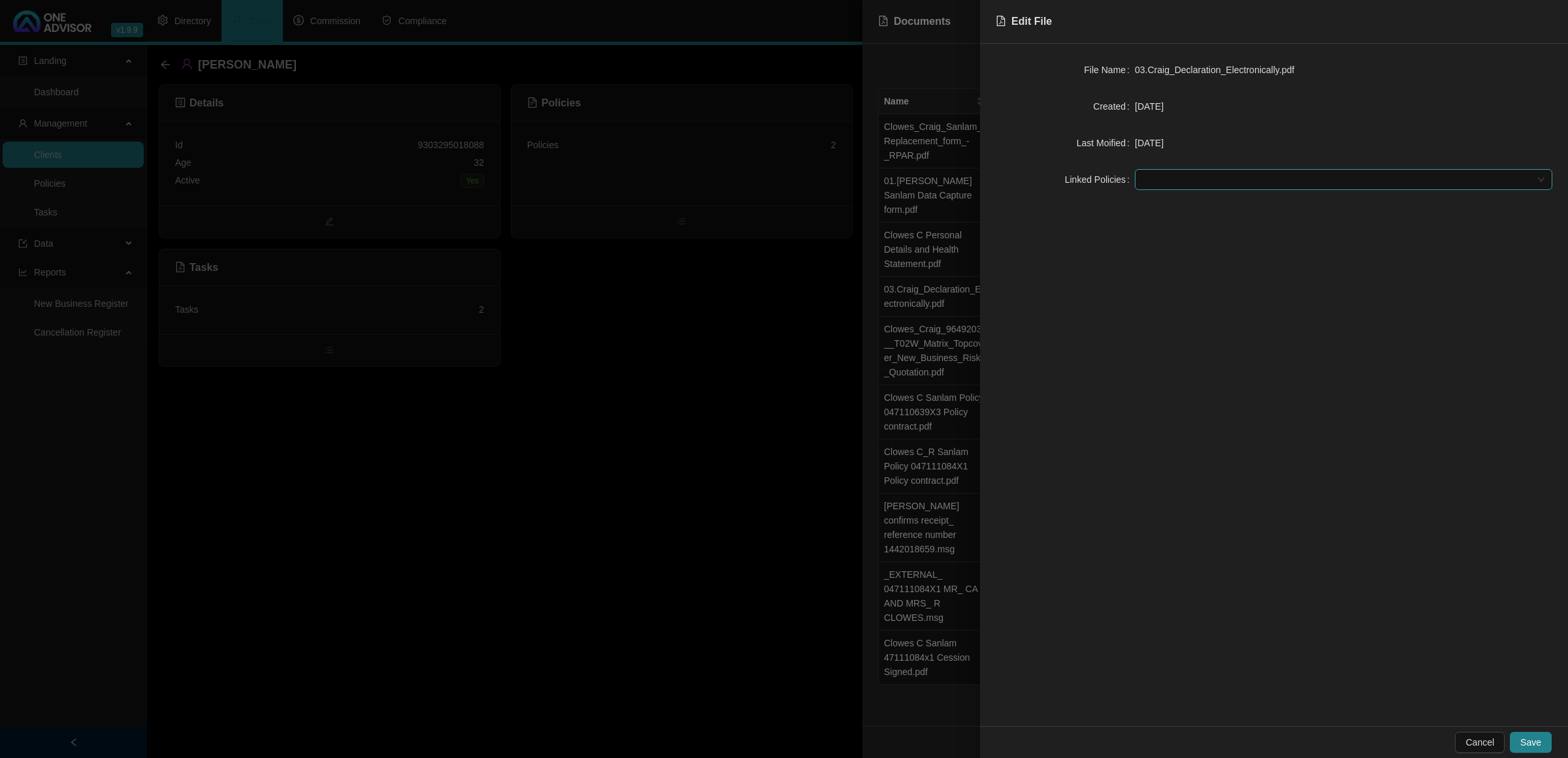
click at [1102, 175] on div at bounding box center [1337, 180] width 398 height 10
click at [1102, 211] on div "Sanlam - 047111084X1" at bounding box center [1344, 206] width 397 height 14
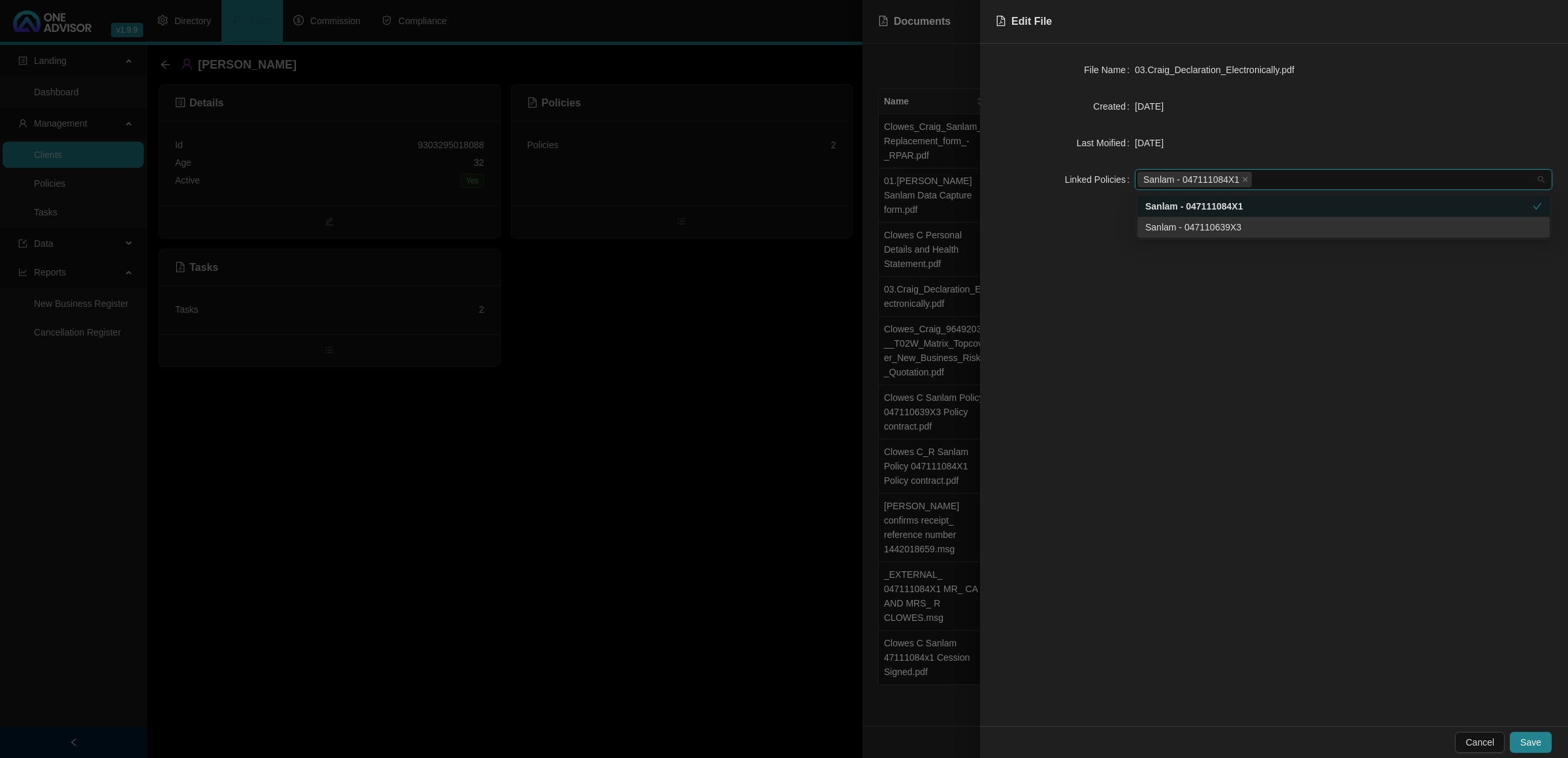
click at [1102, 223] on div "Sanlam - 047110639X3" at bounding box center [1344, 227] width 397 height 14
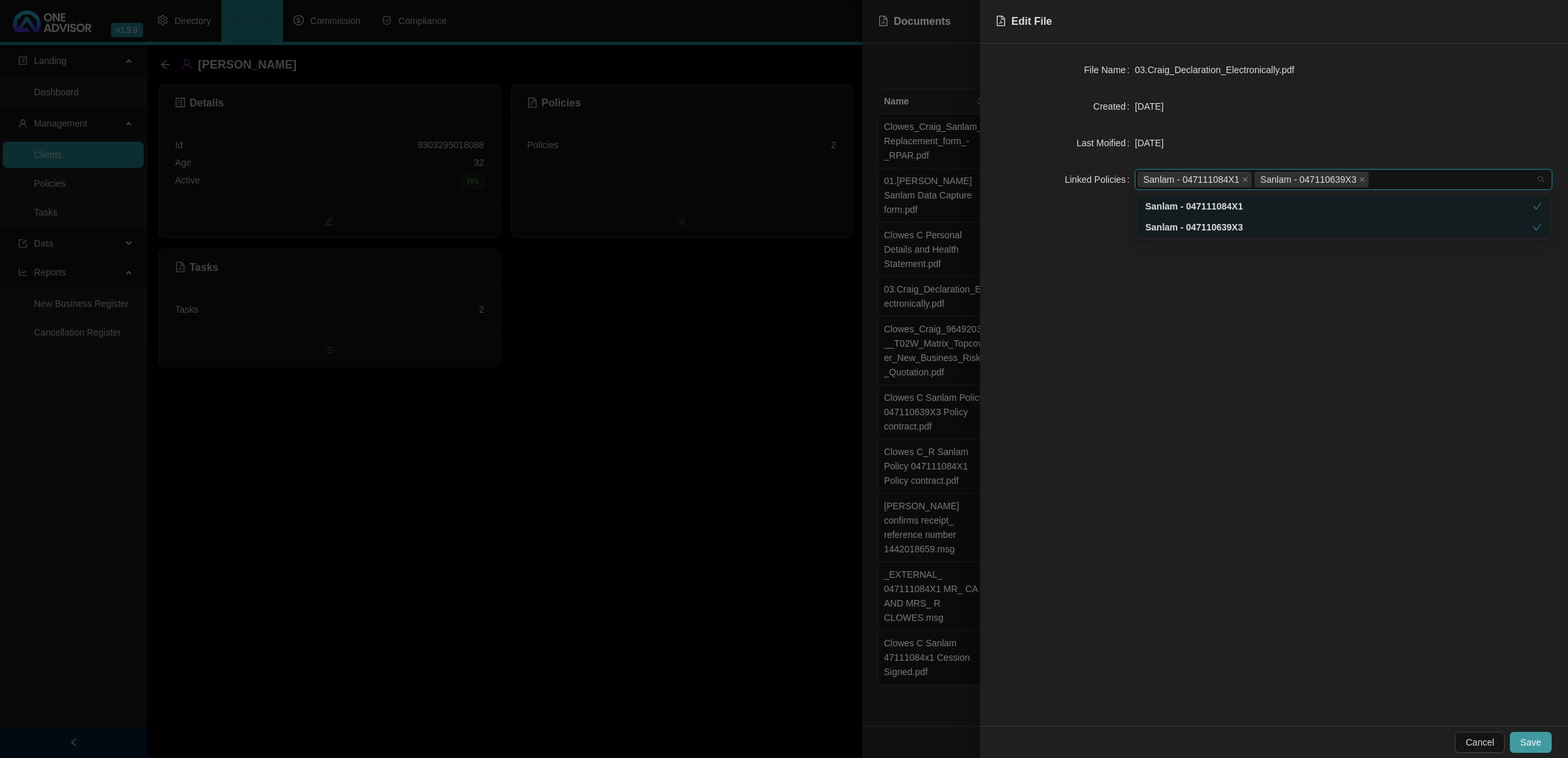
click at [1102, 491] on span "Save" at bounding box center [1531, 742] width 21 height 14
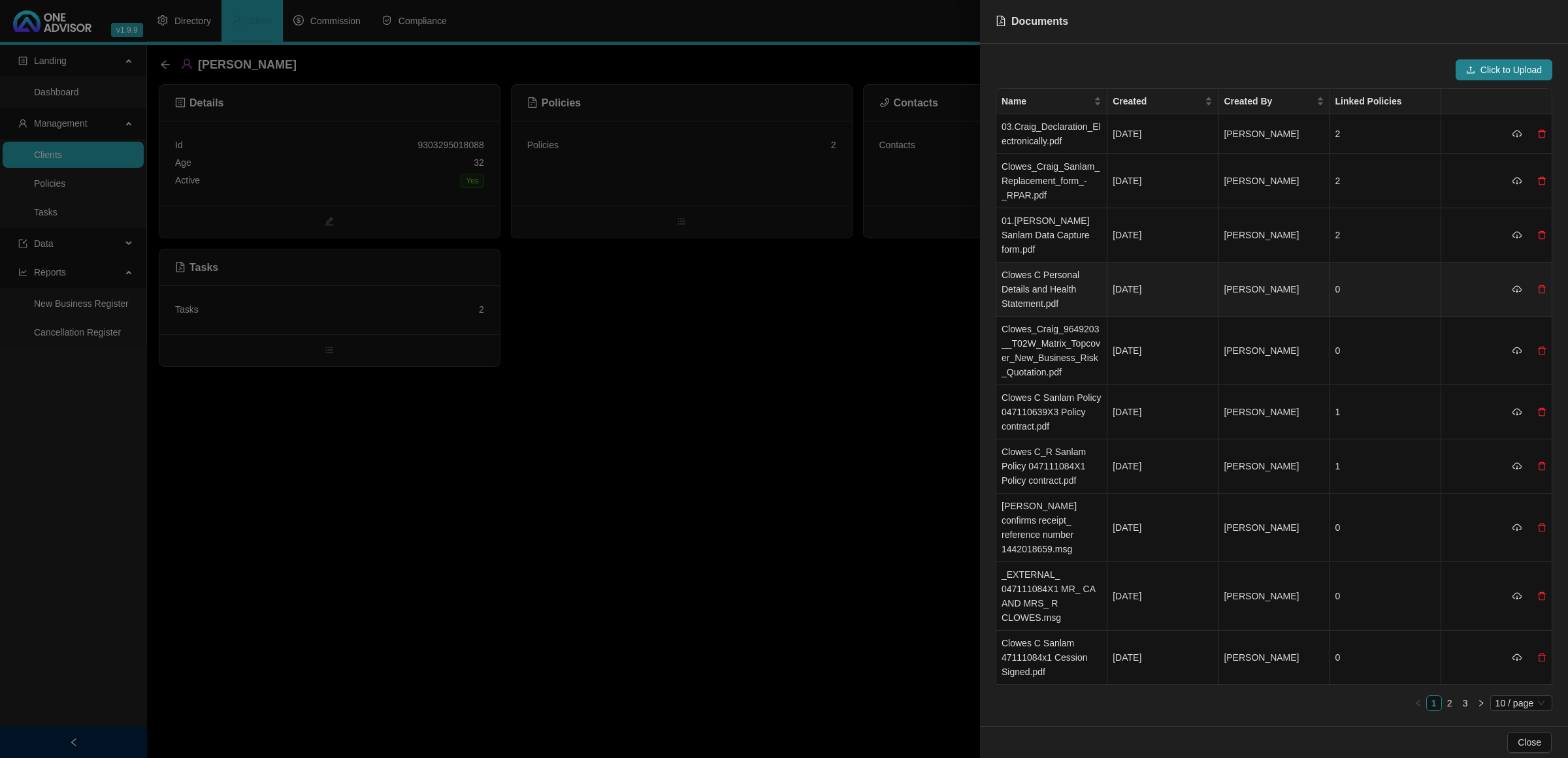
click at [1057, 272] on td "Clowes C Personal Details and Health Statement.pdf" at bounding box center [1051, 290] width 111 height 54
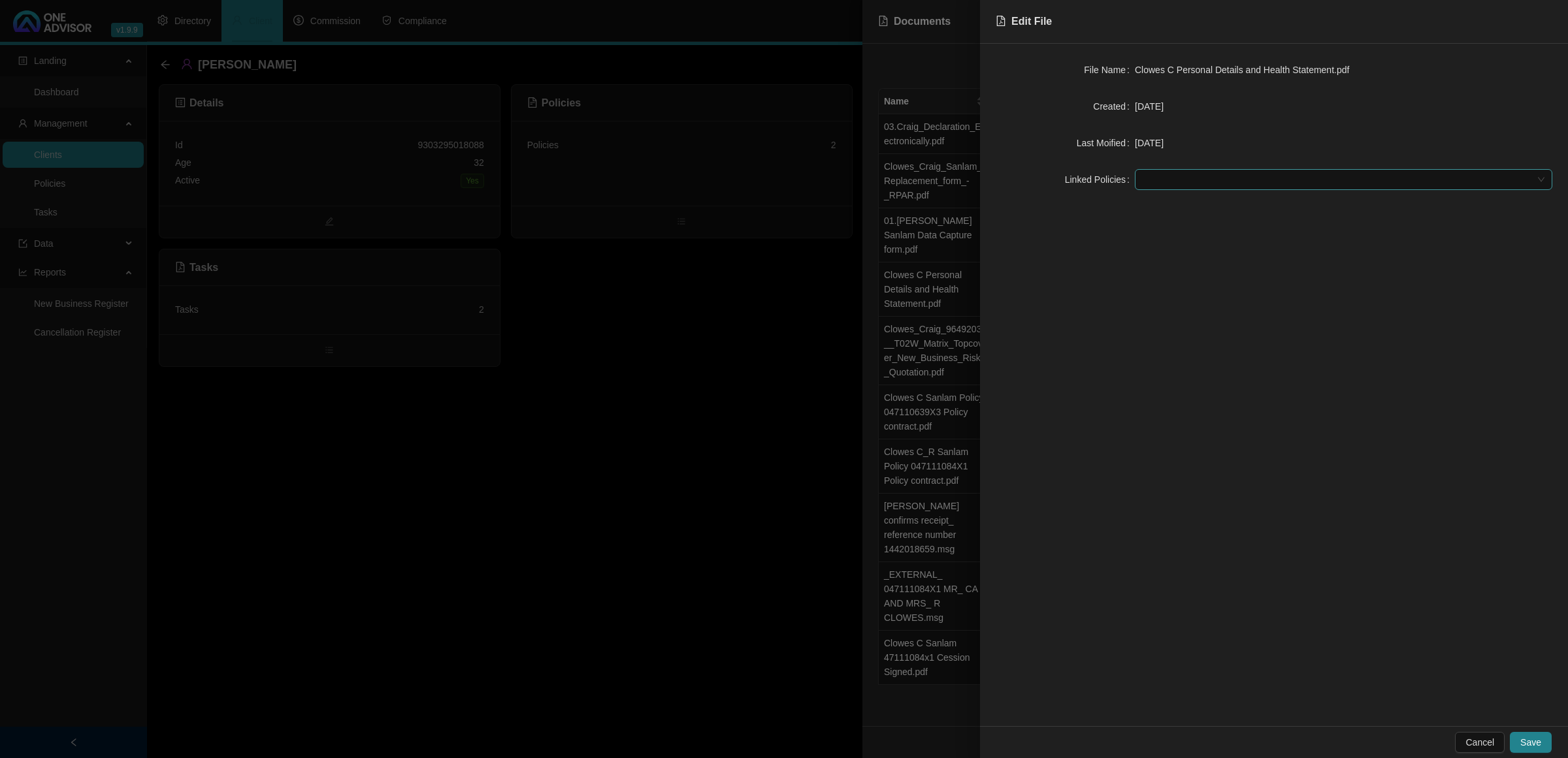
drag, startPoint x: 1158, startPoint y: 174, endPoint x: 1160, endPoint y: 181, distance: 7.3
click at [1102, 175] on div at bounding box center [1337, 180] width 398 height 10
click at [1102, 200] on div "Sanlam - 047111084X1" at bounding box center [1344, 206] width 397 height 14
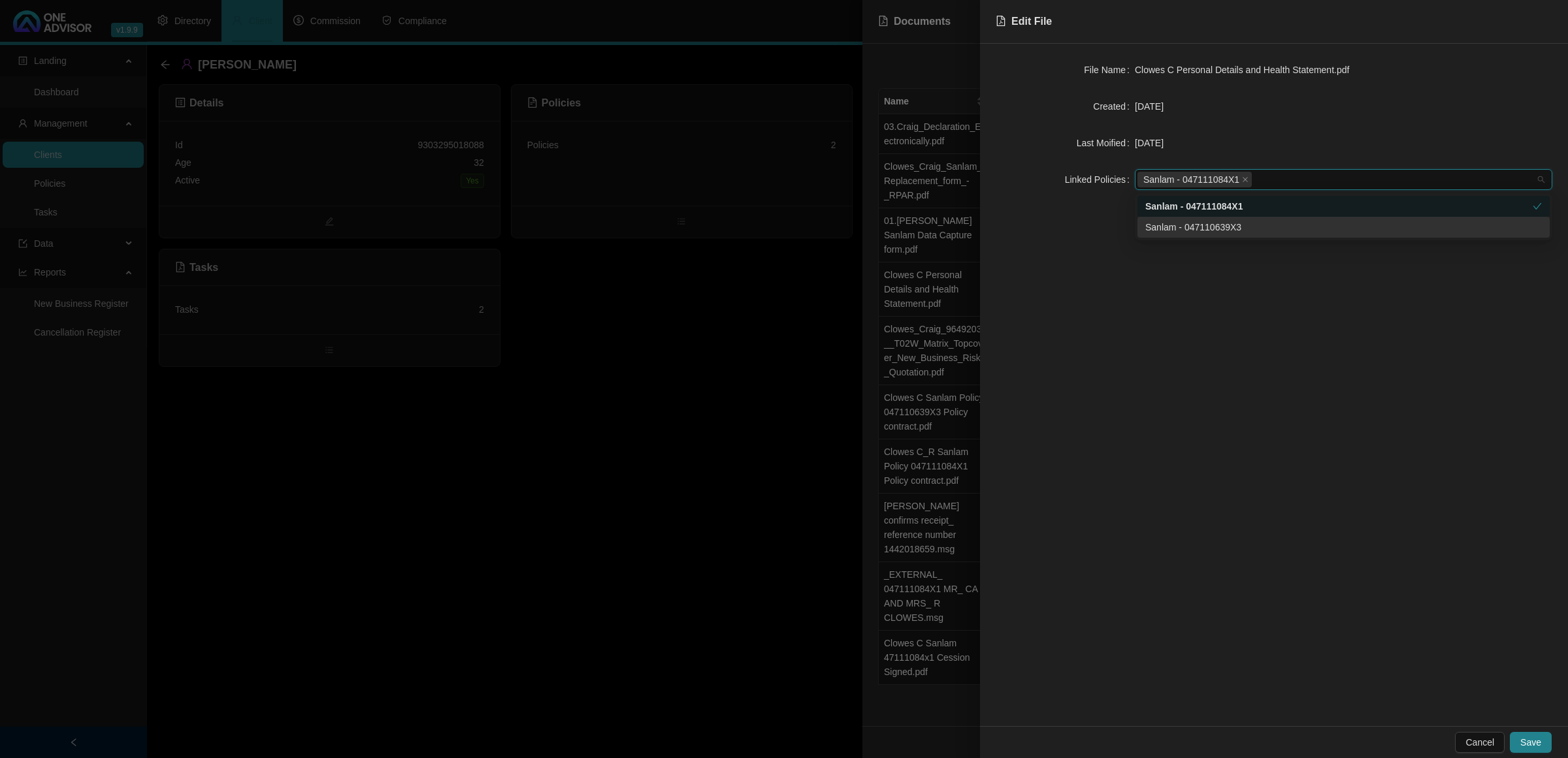
click at [1102, 216] on div "Sanlam - 047110639X3" at bounding box center [1344, 227] width 412 height 21
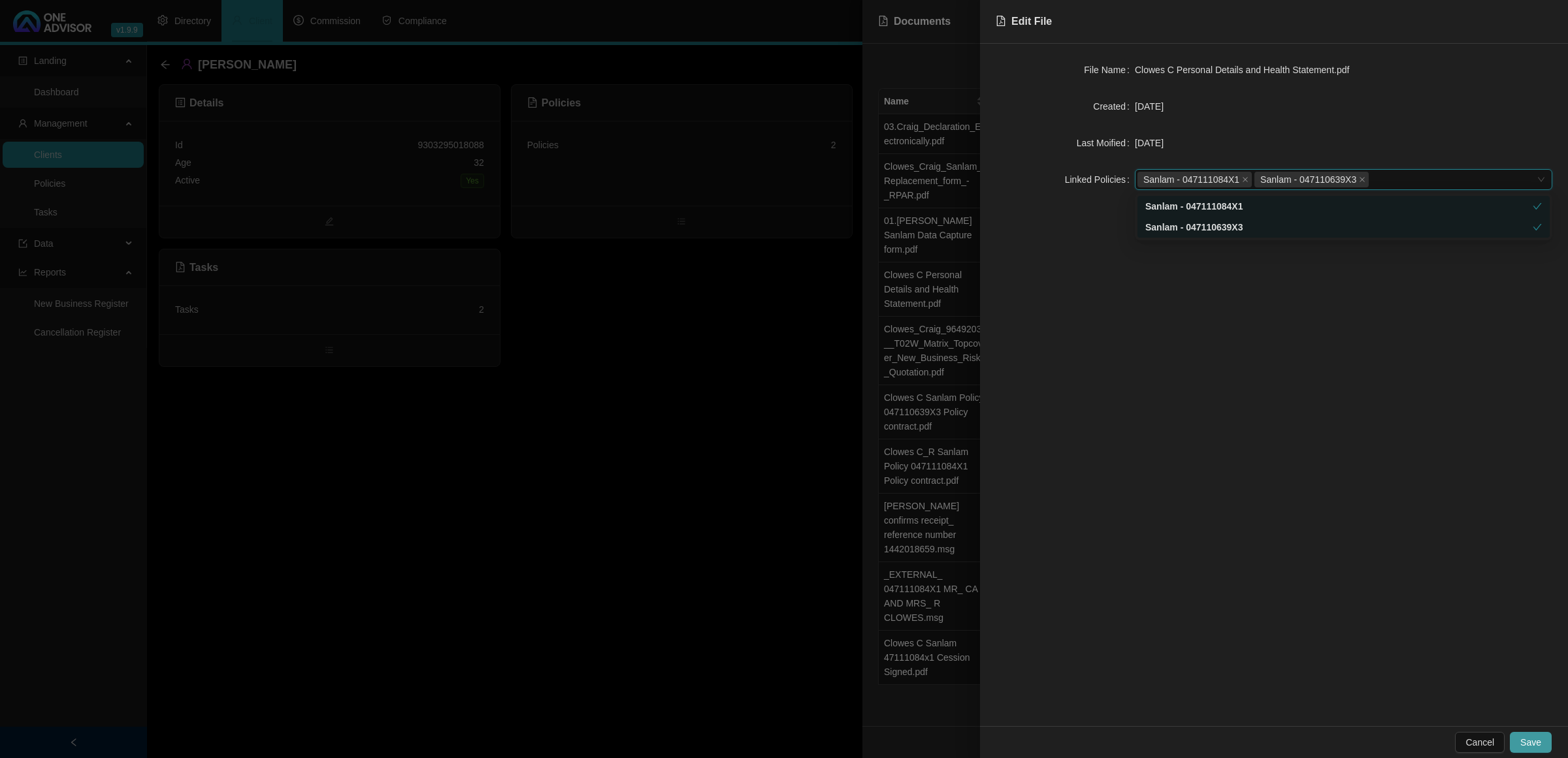
click at [1102, 491] on span "Save" at bounding box center [1531, 742] width 21 height 14
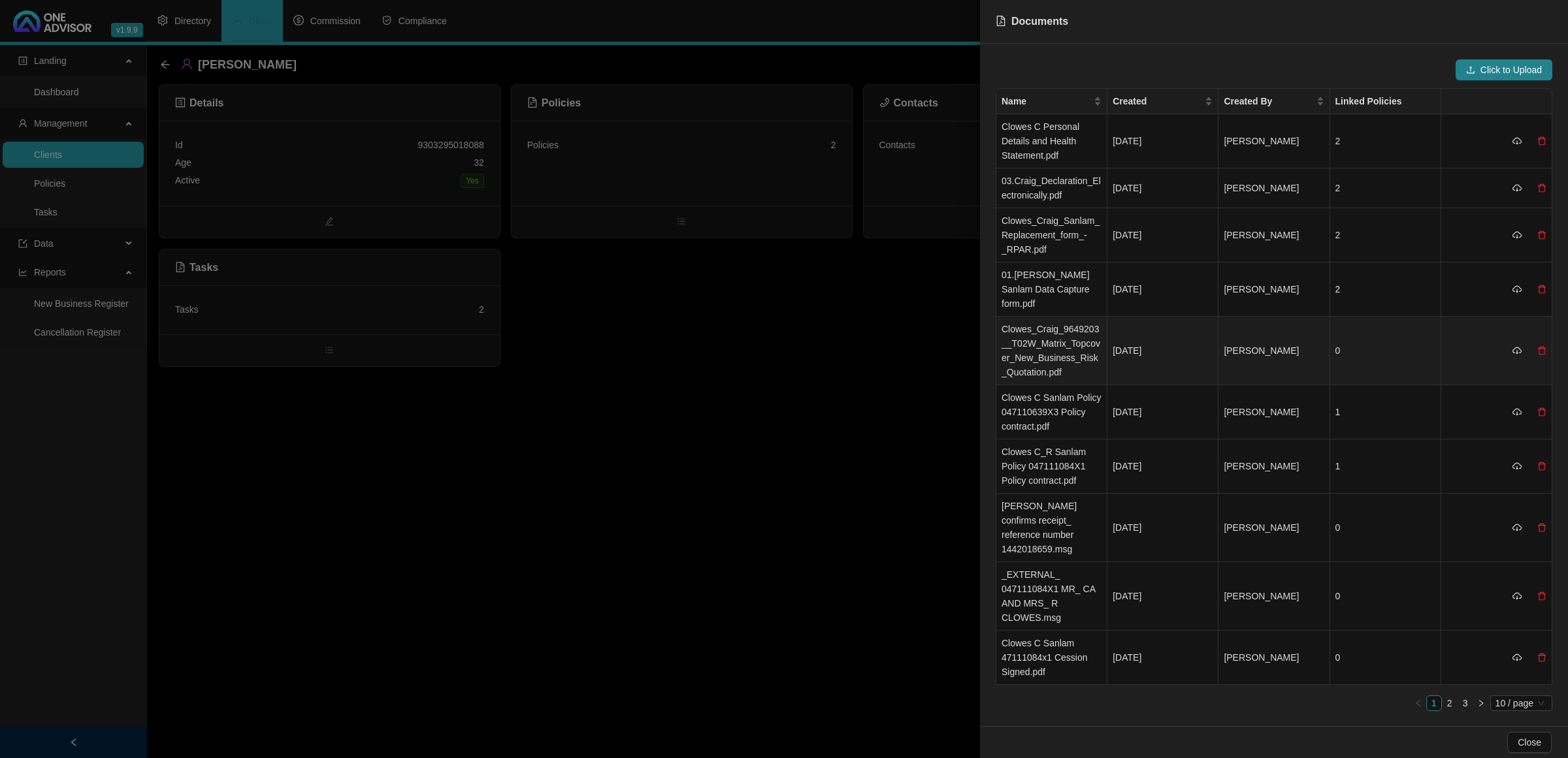
click at [1055, 331] on td "Clowes_Craig_9649203__T02W_Matrix_Topcover_New_Business_Risk_Quotation.pdf" at bounding box center [1051, 350] width 111 height 68
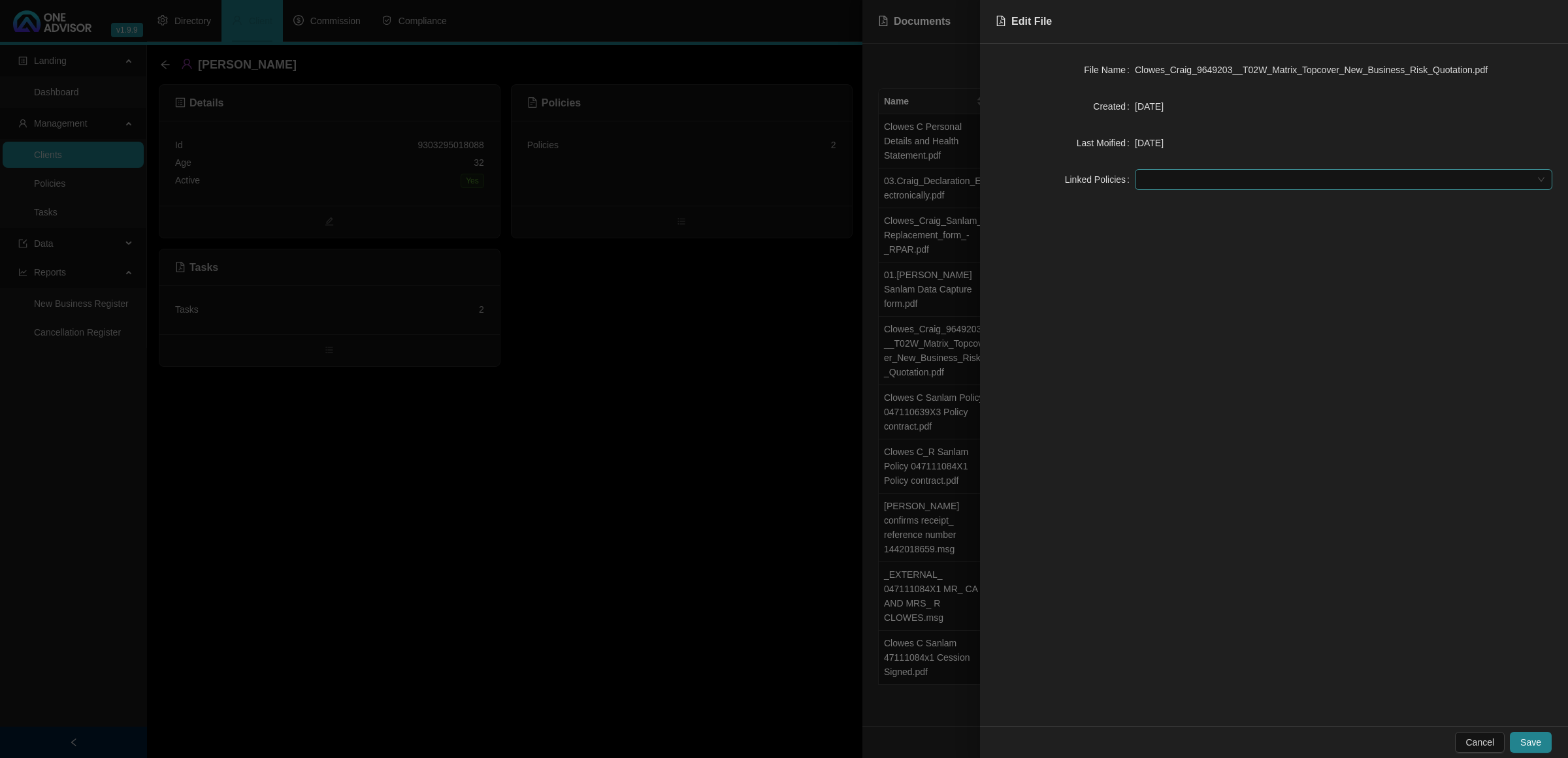
click at [1102, 190] on div at bounding box center [1344, 180] width 418 height 21
click at [1102, 202] on div "Sanlam - 047111084X1" at bounding box center [1344, 206] width 397 height 14
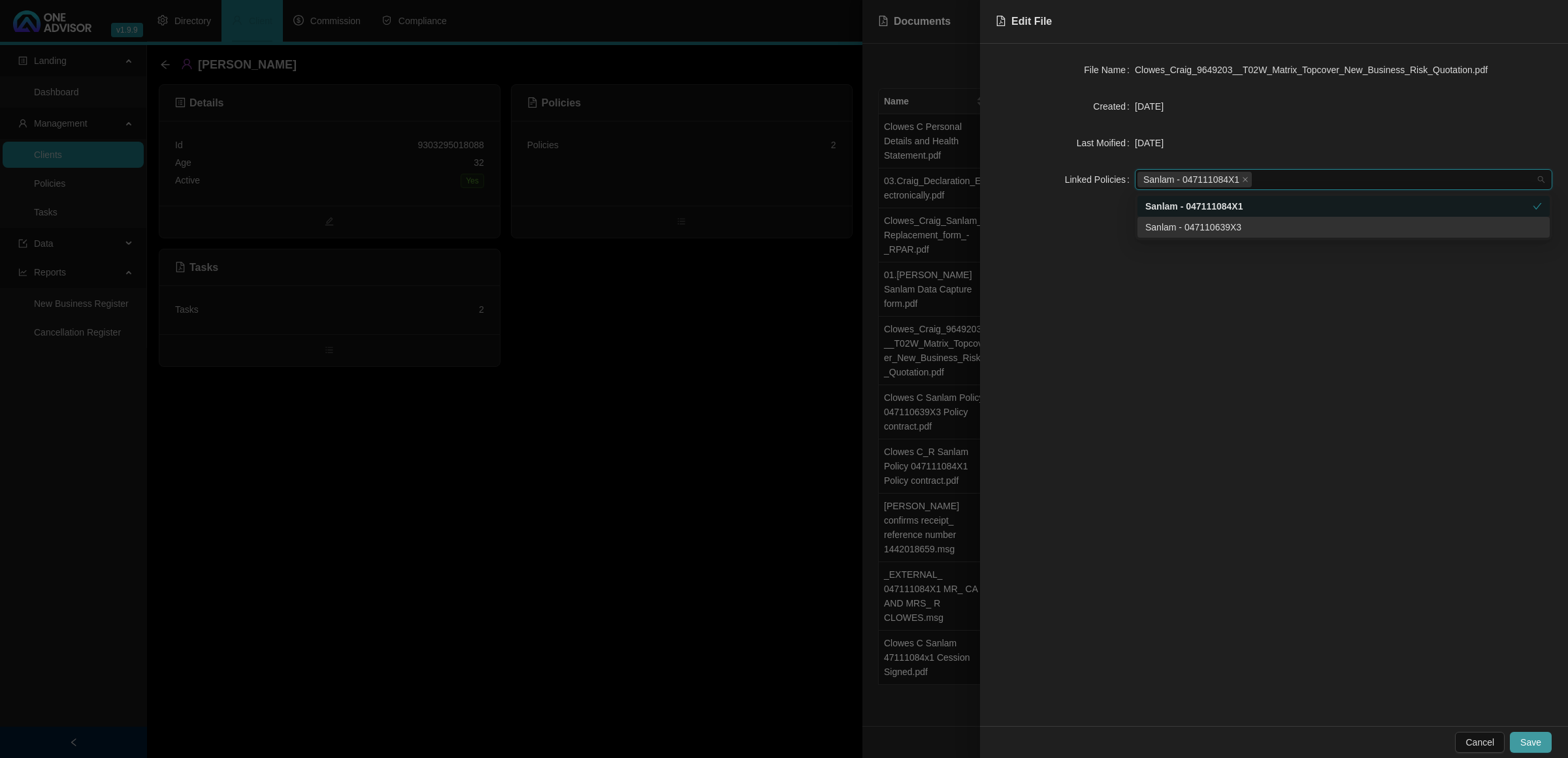
click at [1102, 491] on span "Save" at bounding box center [1531, 742] width 21 height 14
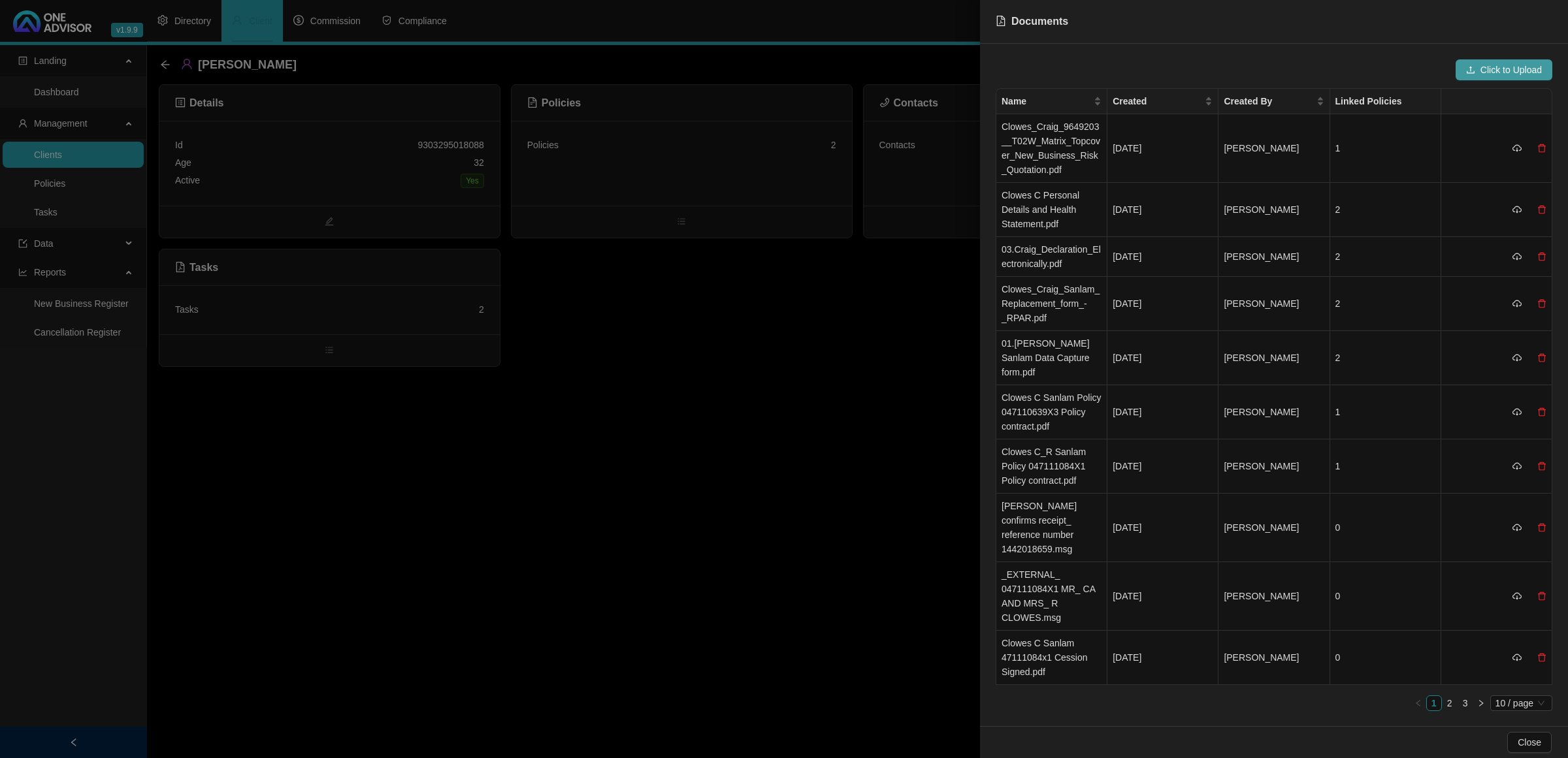
click at [1102, 68] on span "Click to Upload" at bounding box center [1511, 69] width 62 height 14
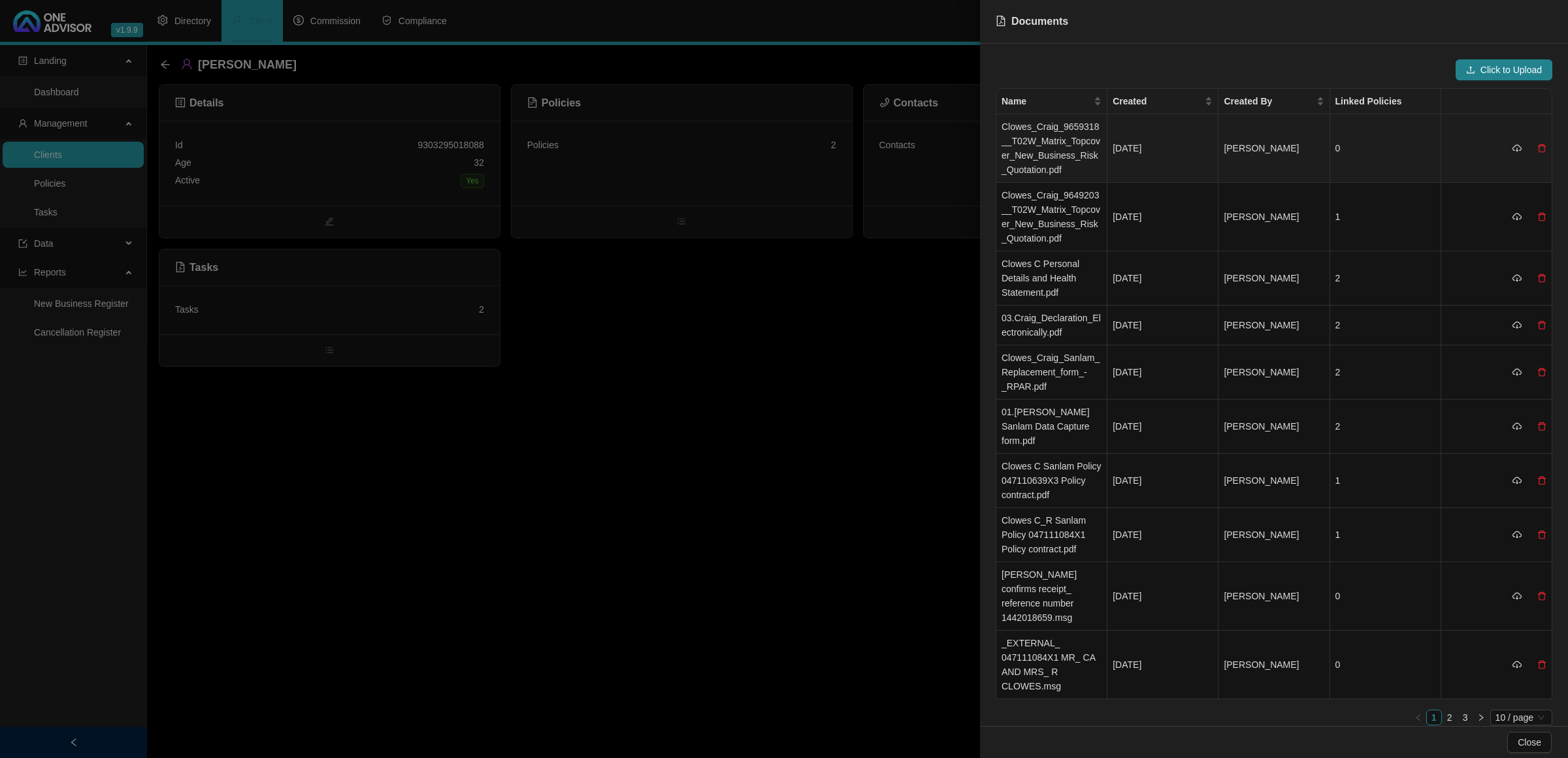
click at [1102, 151] on td "[DATE]" at bounding box center [1163, 148] width 111 height 68
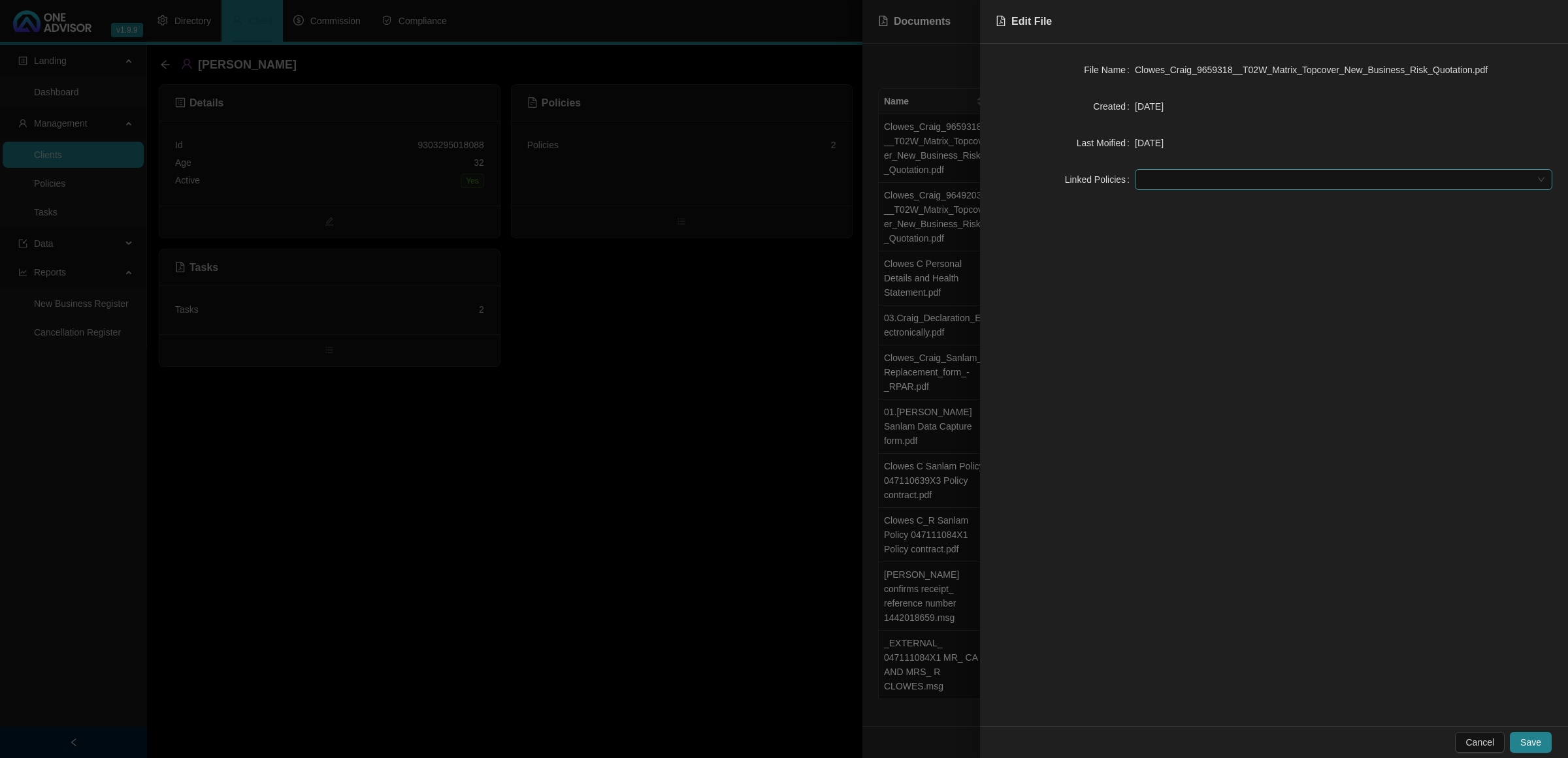
click at [1102, 184] on div at bounding box center [1337, 180] width 398 height 10
click at [1102, 226] on div "Sanlam - 047110639X3" at bounding box center [1344, 227] width 397 height 14
click at [1102, 491] on span "Save" at bounding box center [1531, 742] width 21 height 14
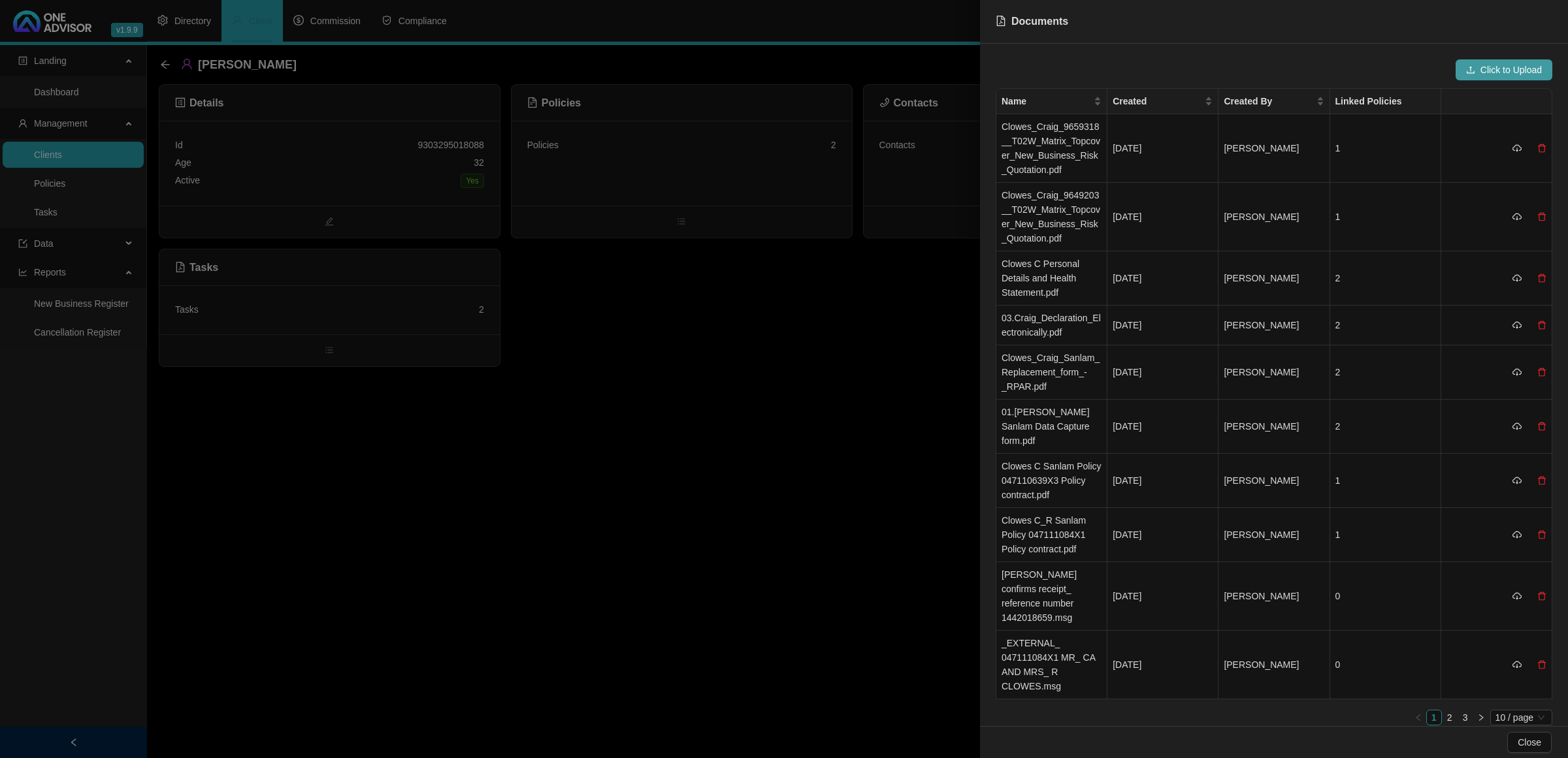
click at [1102, 65] on span "Click to Upload" at bounding box center [1511, 69] width 62 height 14
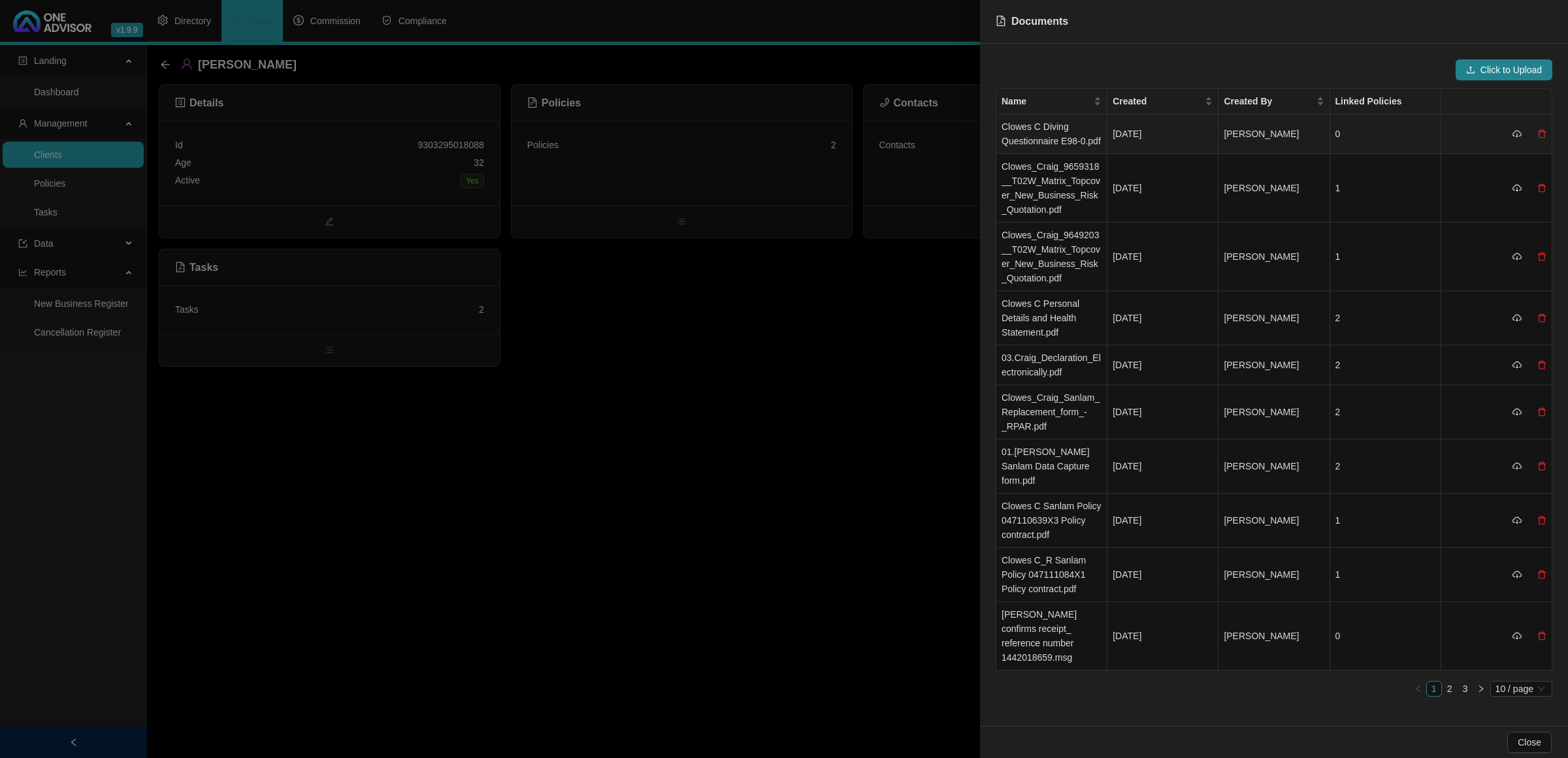
click at [1047, 134] on td "Clowes C Diving Questionnaire E98-0.pdf" at bounding box center [1051, 134] width 111 height 39
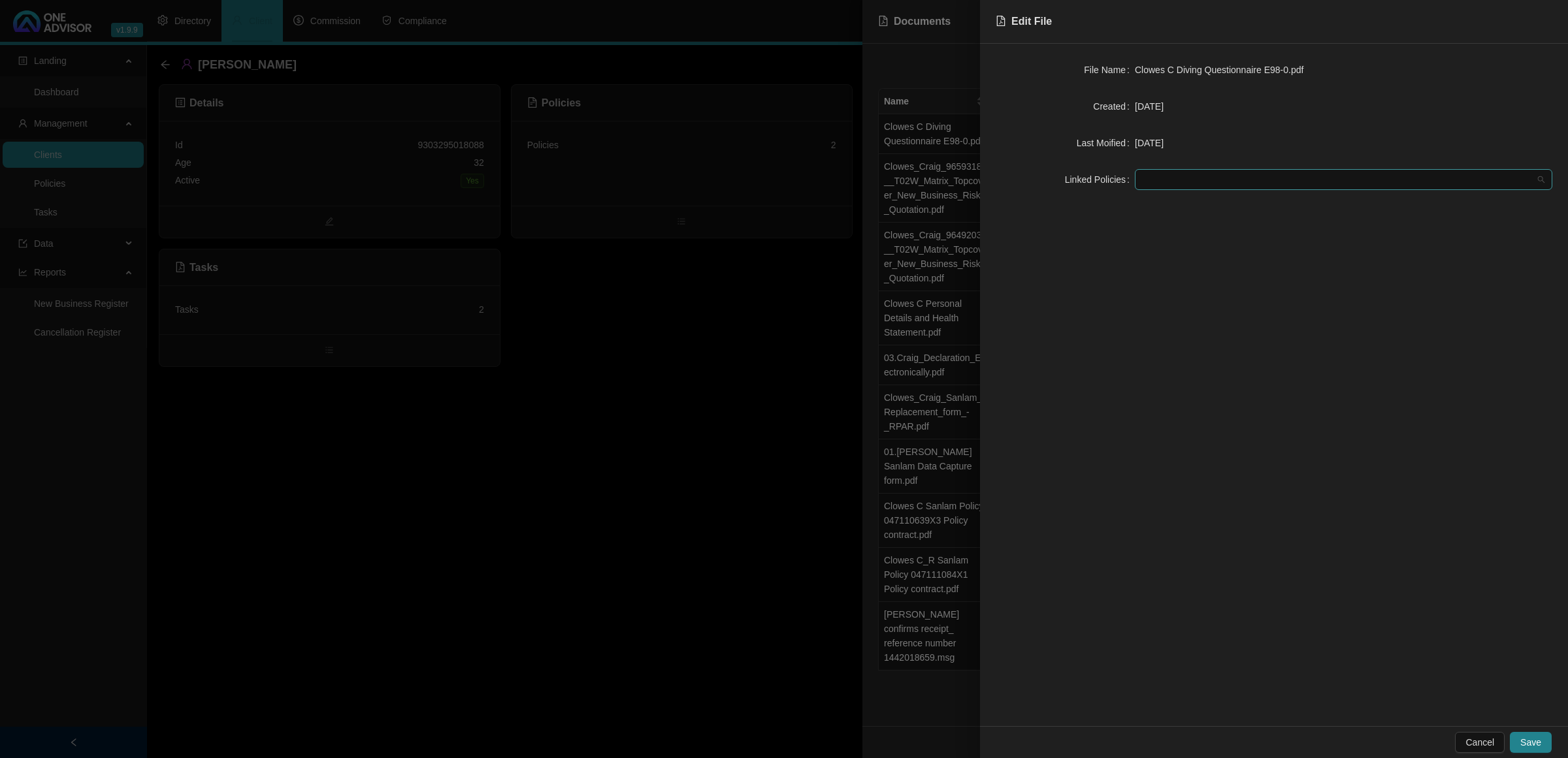
click at [1102, 176] on div at bounding box center [1337, 180] width 398 height 10
drag, startPoint x: 1175, startPoint y: 208, endPoint x: 1175, endPoint y: 227, distance: 19.0
click at [1102, 209] on div "Sanlam - 047111084X1" at bounding box center [1344, 206] width 397 height 14
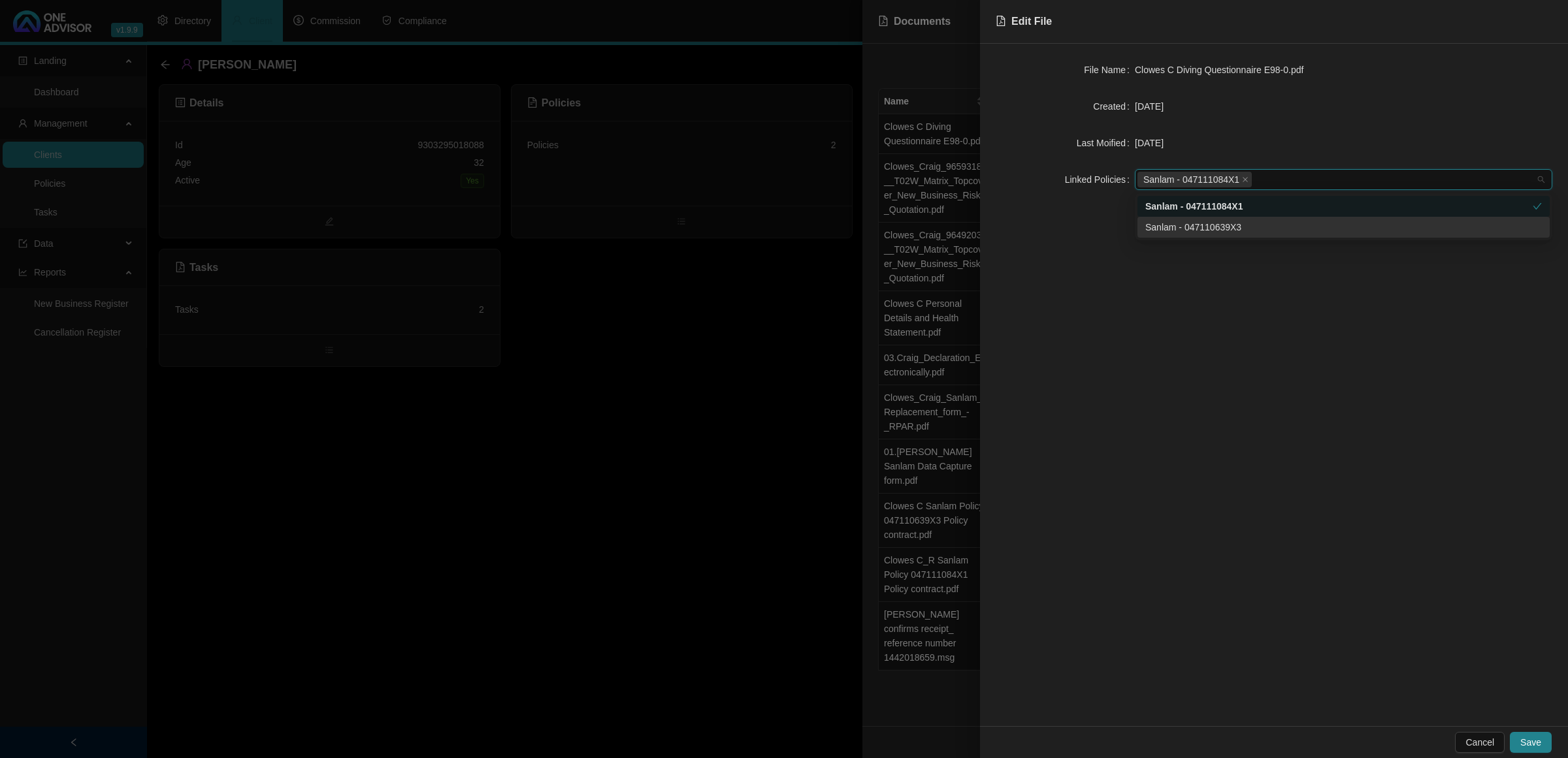
click at [1102, 227] on div "Sanlam - 047110639X3" at bounding box center [1344, 227] width 397 height 14
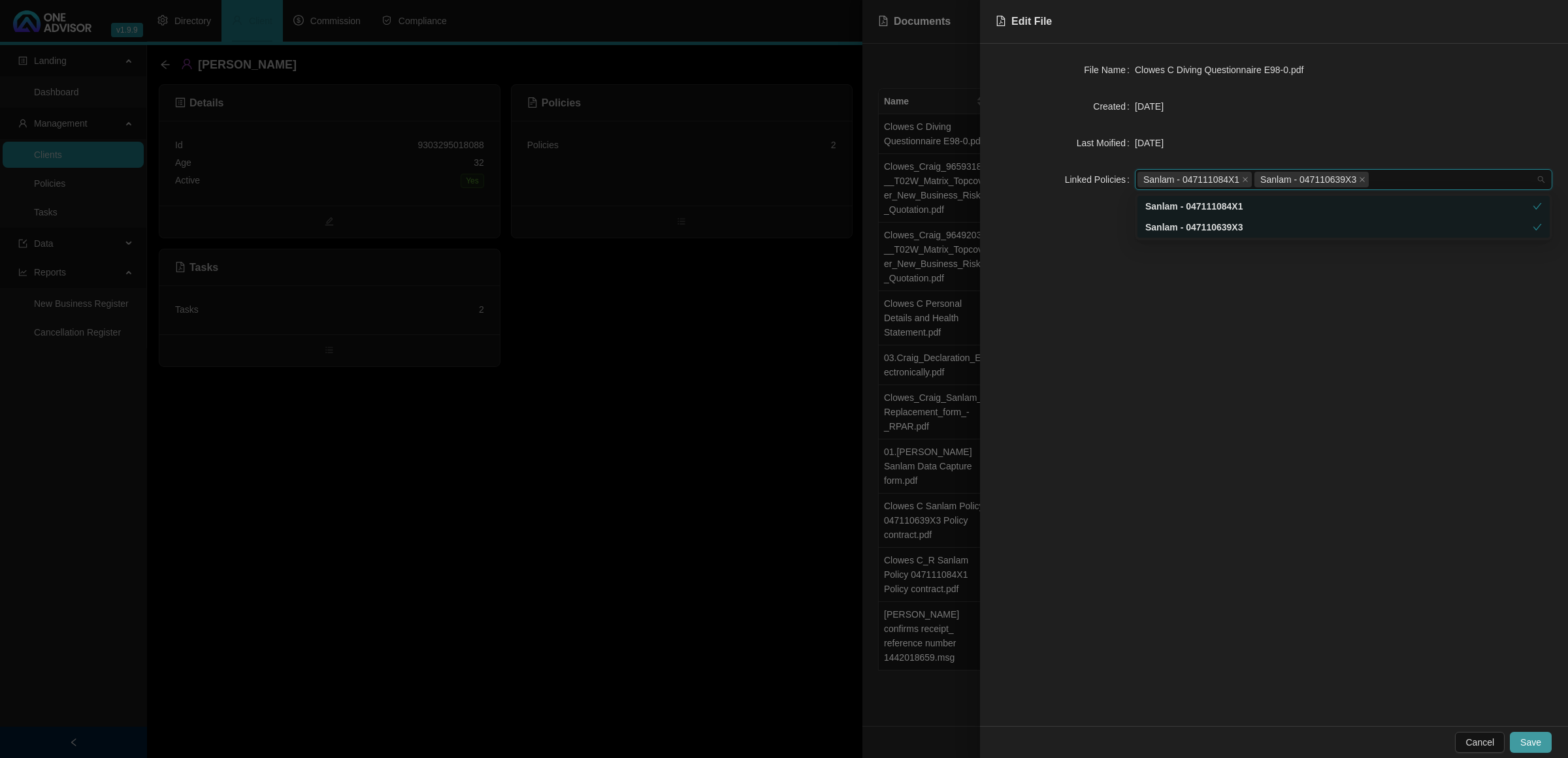
click at [1102, 491] on span "Save" at bounding box center [1531, 742] width 21 height 14
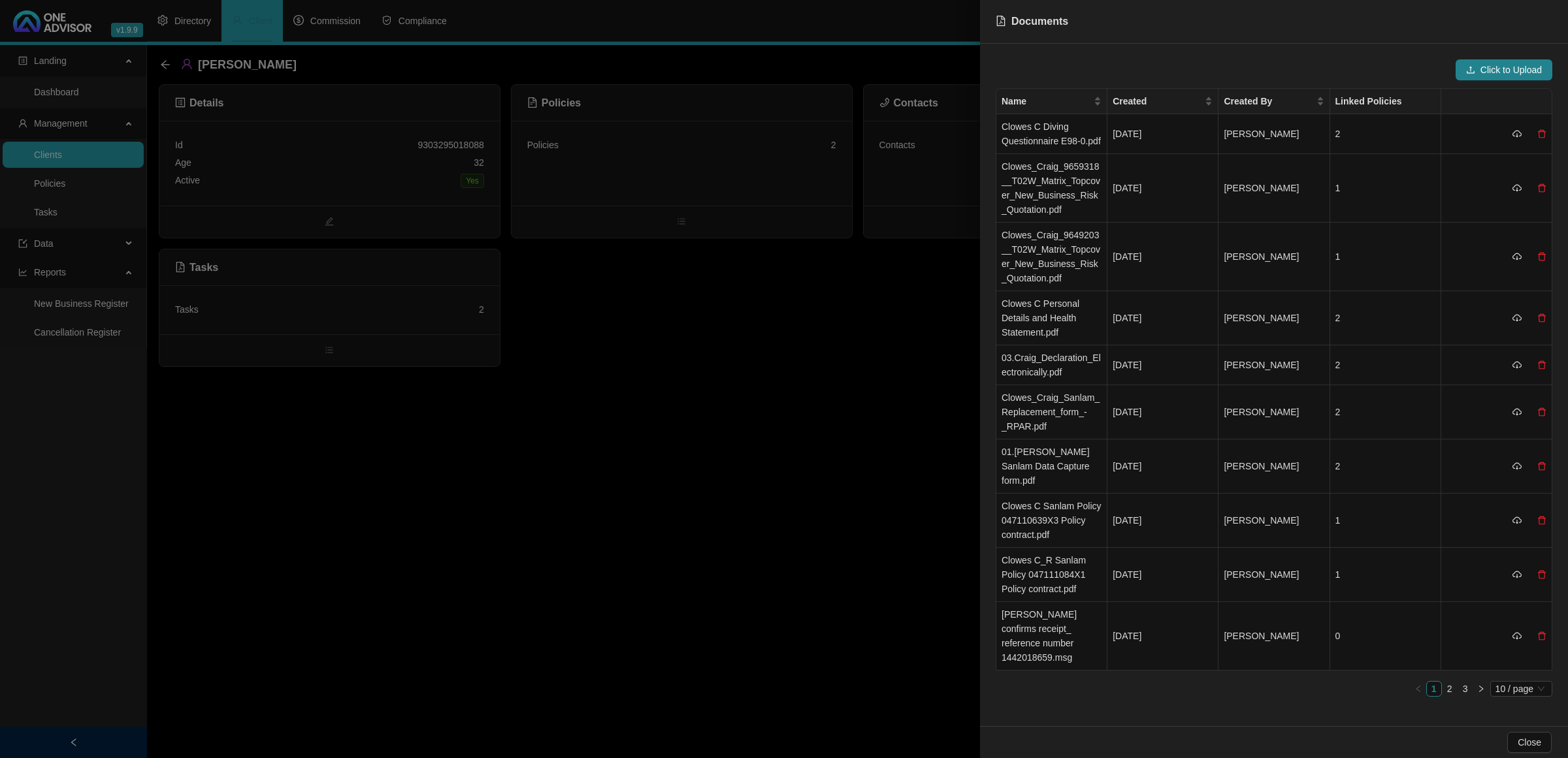
click at [912, 384] on div at bounding box center [784, 379] width 1568 height 758
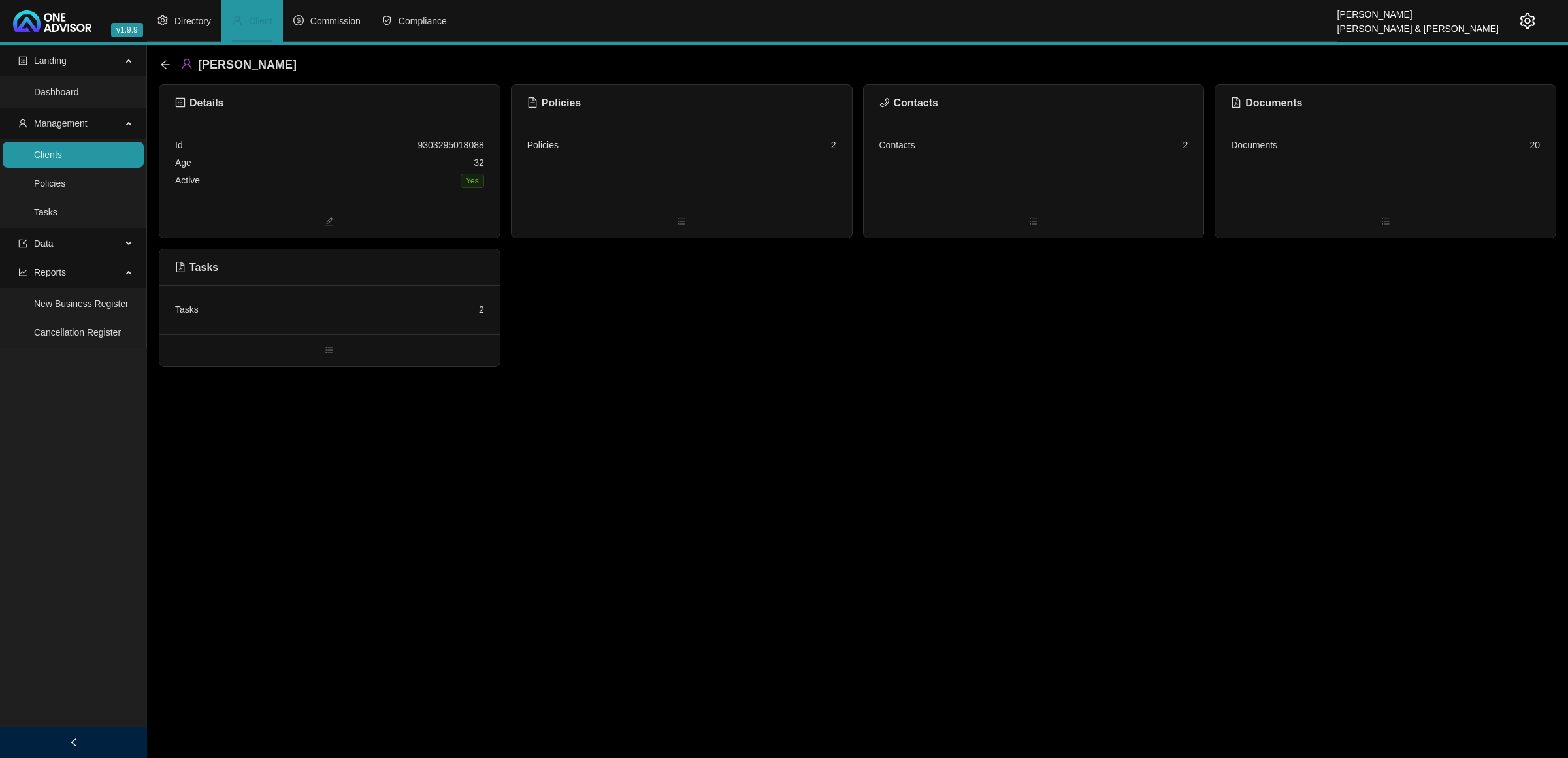
click at [784, 154] on div "Policies 2" at bounding box center [681, 145] width 309 height 17
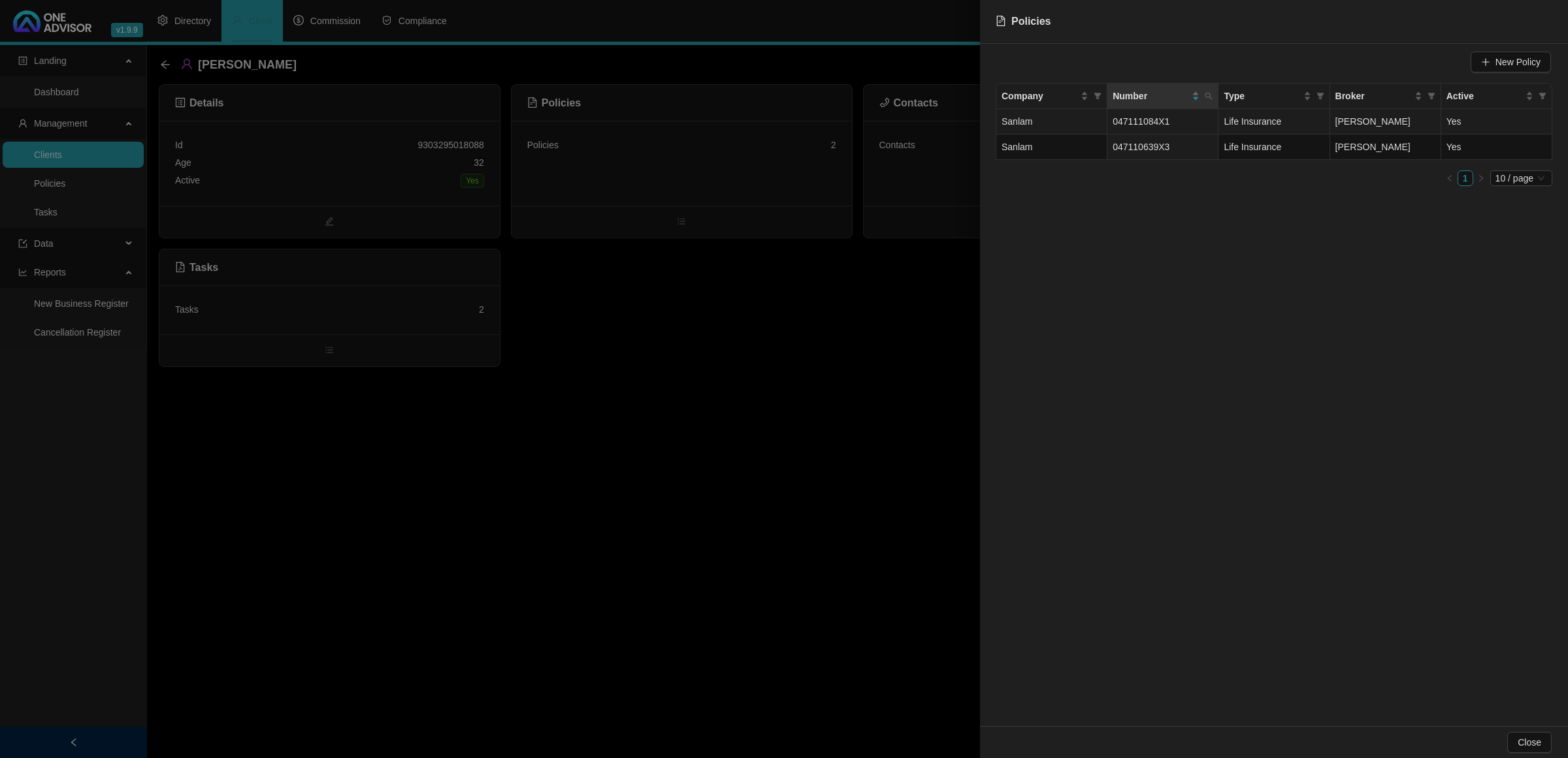
click at [1090, 119] on td "Sanlam" at bounding box center [1051, 121] width 111 height 25
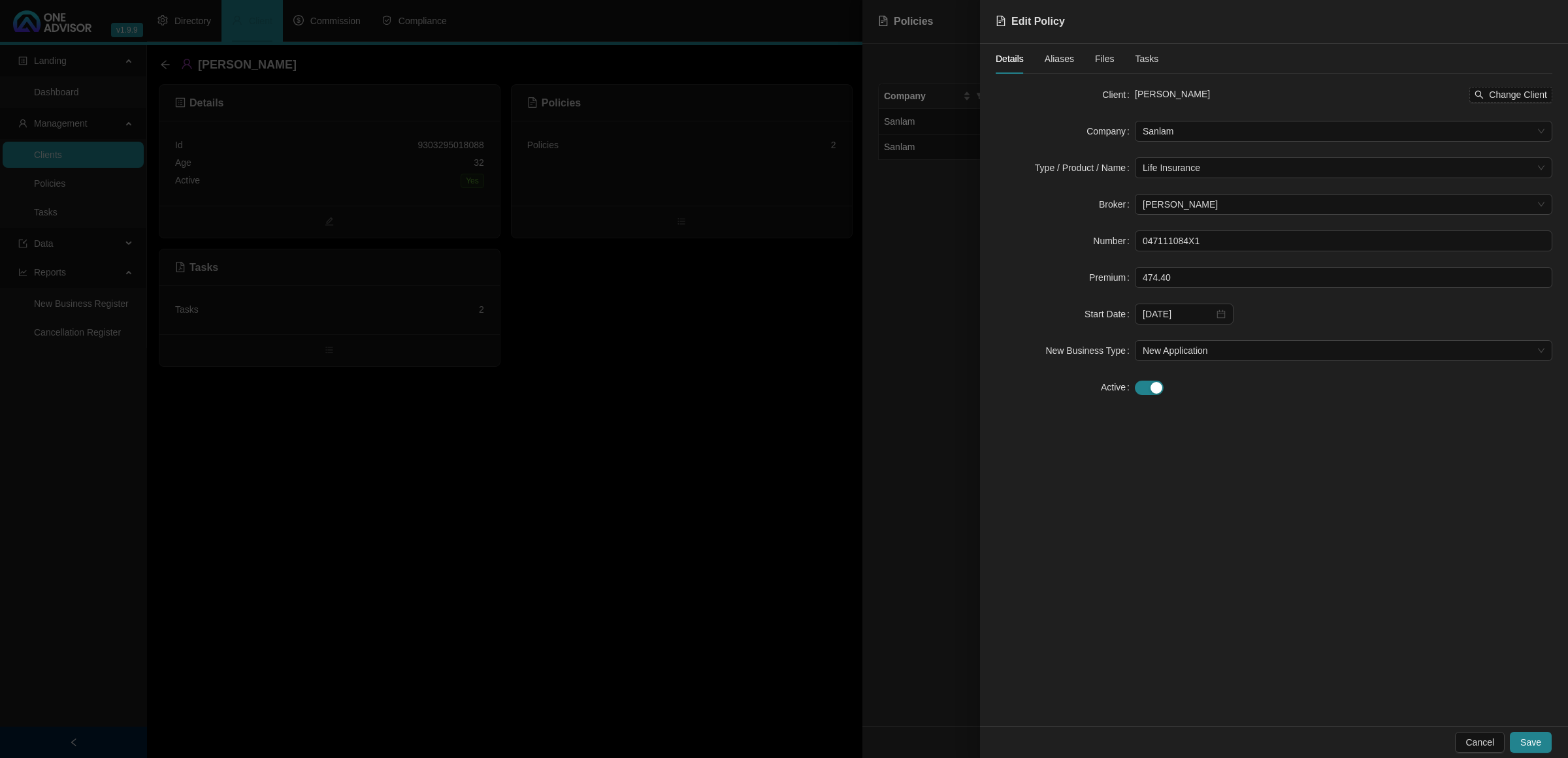
click at [1095, 63] on span "Files" at bounding box center [1105, 59] width 19 height 10
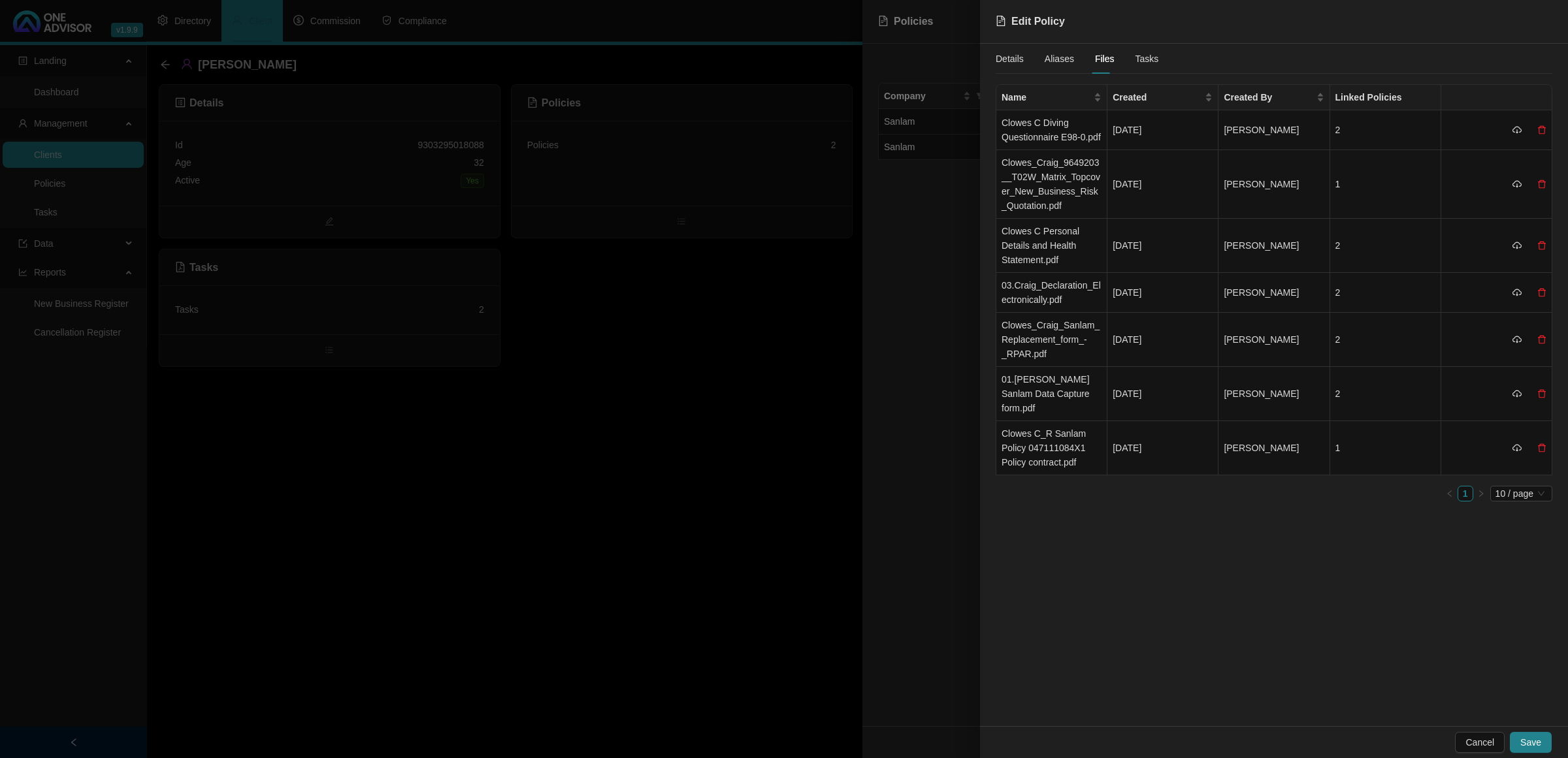
click at [668, 382] on div at bounding box center [784, 379] width 1568 height 758
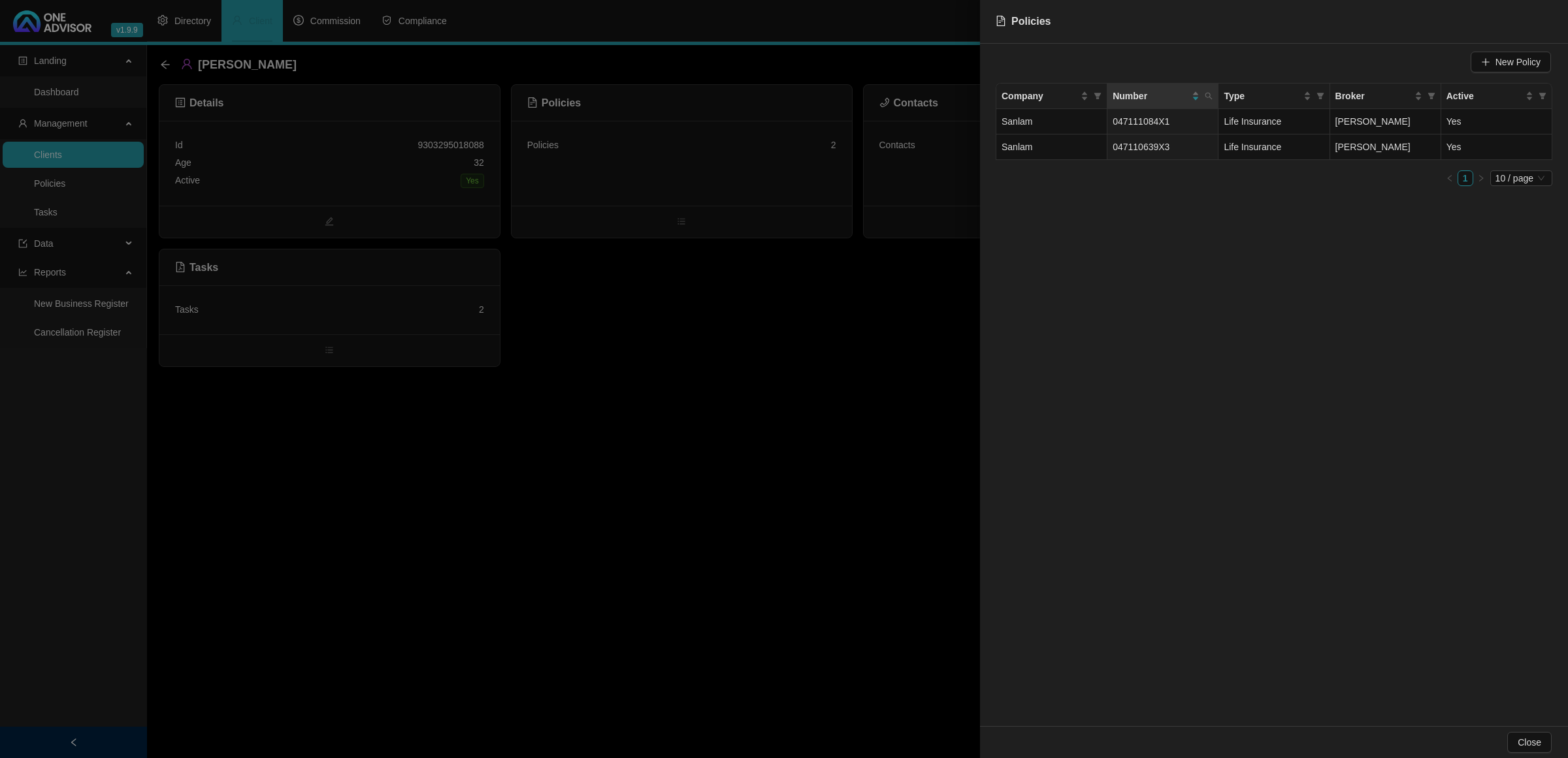
click at [668, 382] on div at bounding box center [784, 379] width 1568 height 758
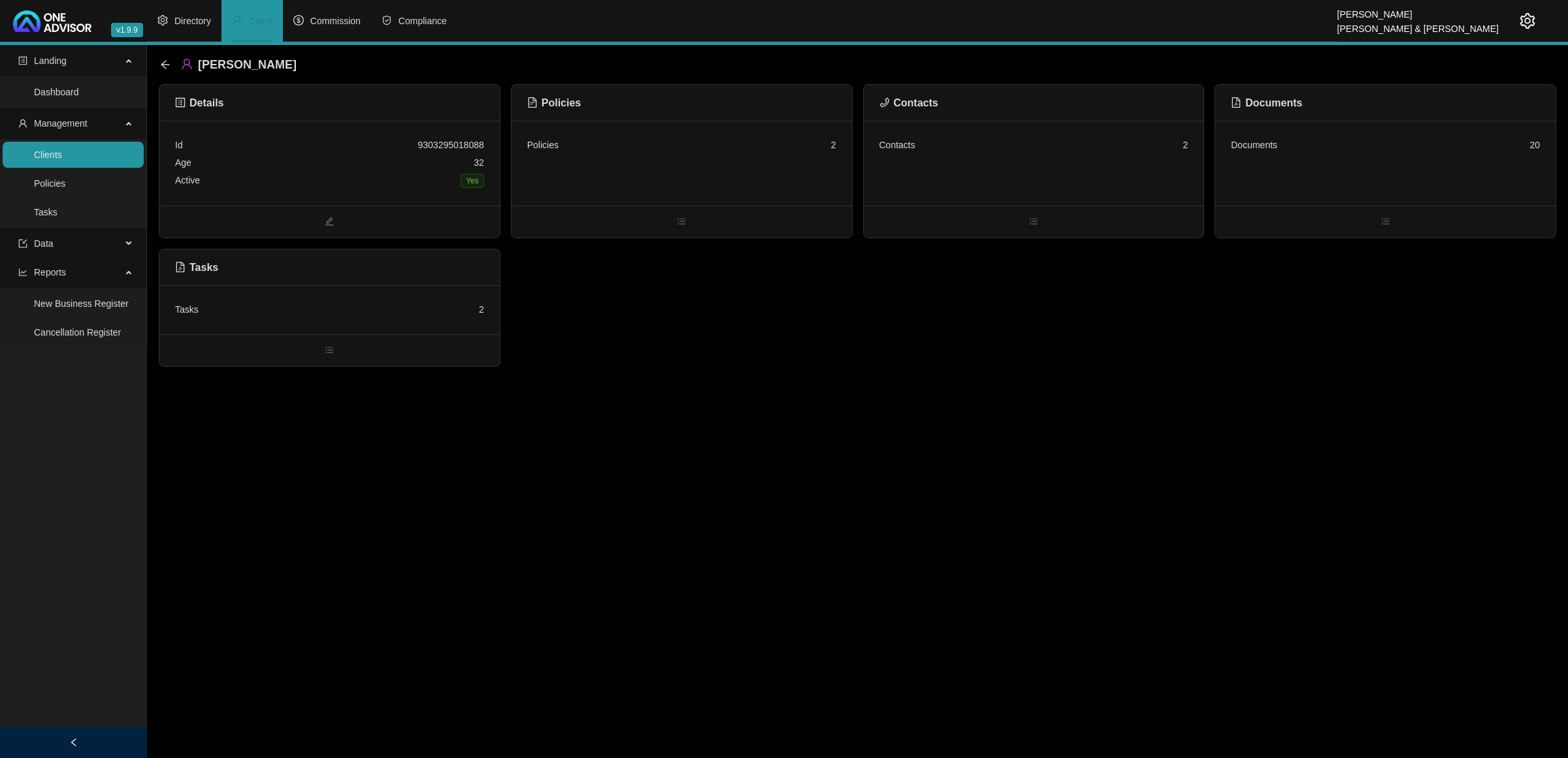
click at [357, 170] on div "Age [DEMOGRAPHIC_DATA]" at bounding box center [329, 163] width 309 height 17
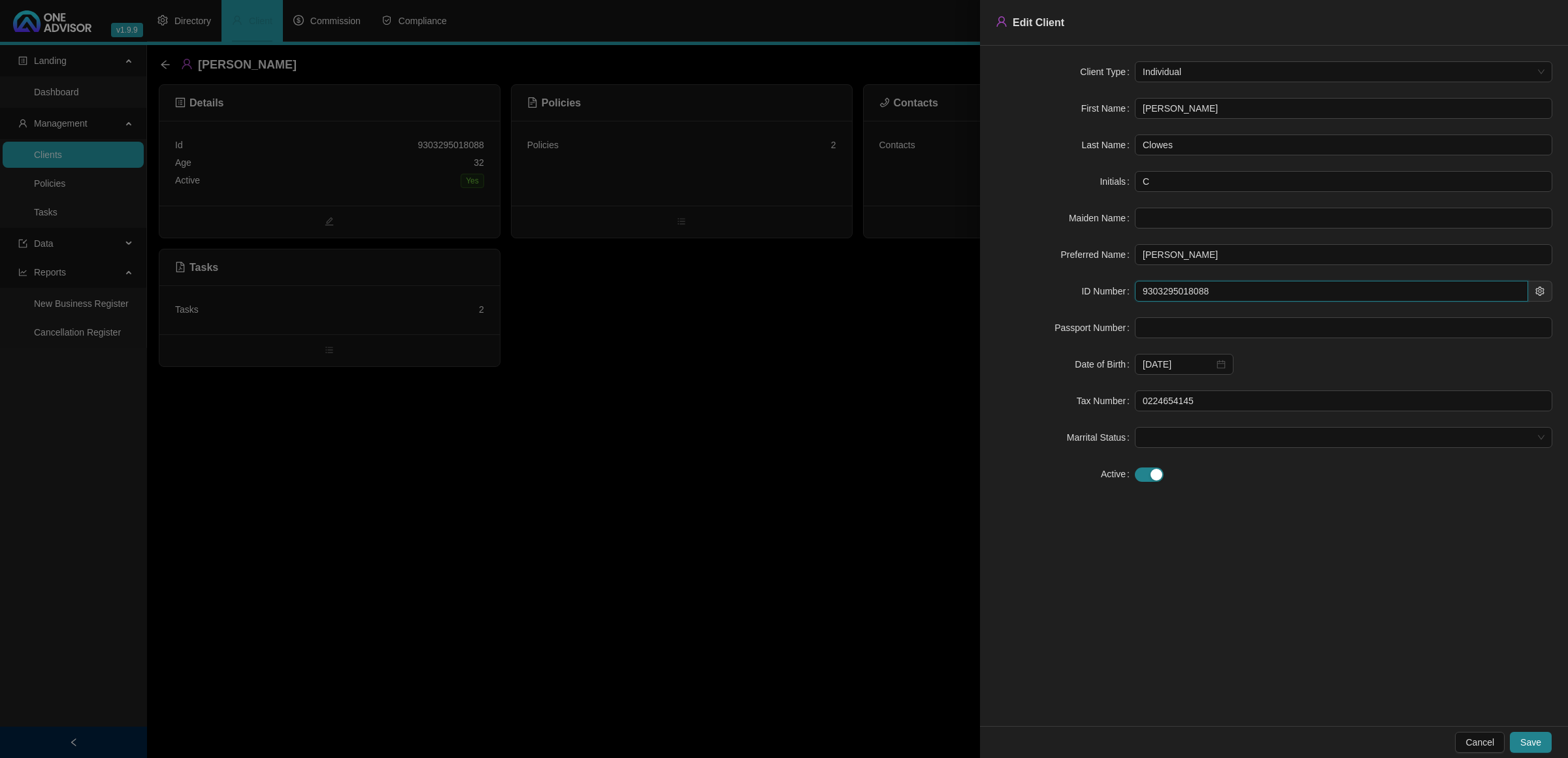
drag, startPoint x: 1241, startPoint y: 294, endPoint x: 1031, endPoint y: 291, distance: 210.0
click at [1031, 291] on div "ID Number 9303295018088" at bounding box center [1274, 291] width 556 height 21
click at [758, 455] on div at bounding box center [784, 379] width 1568 height 758
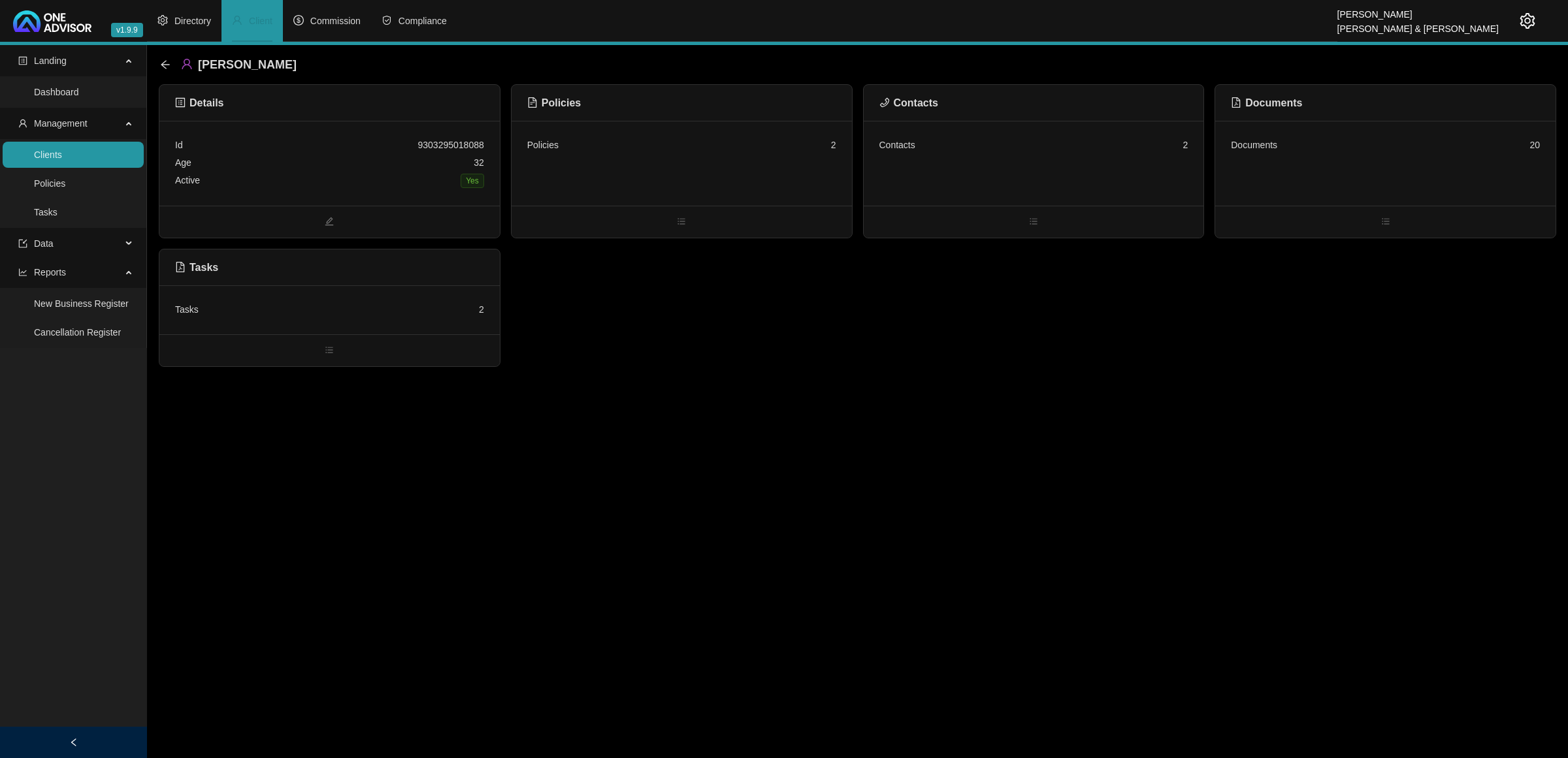
click at [1102, 23] on icon "setting" at bounding box center [1529, 21] width 15 height 15
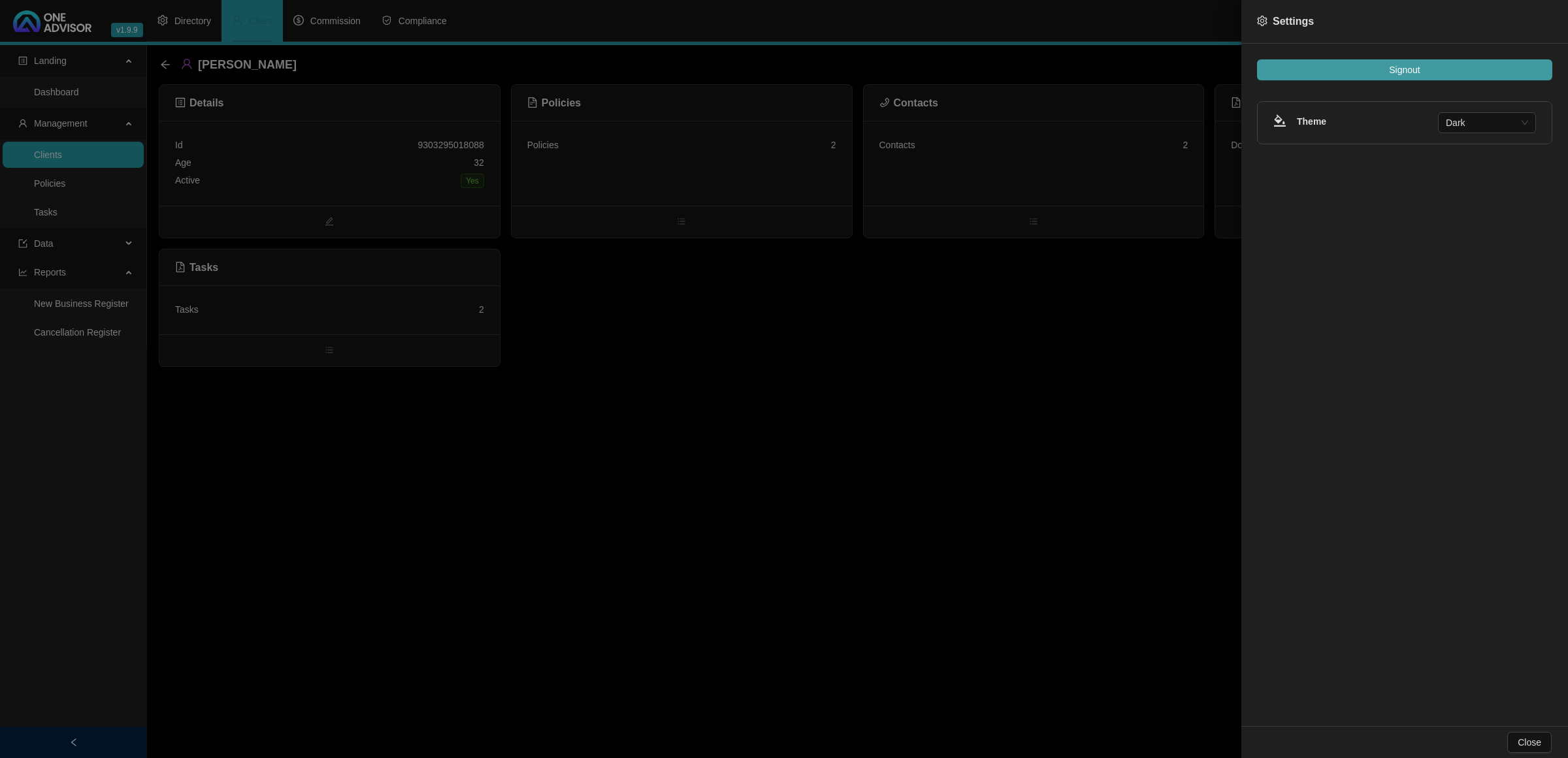
click at [1102, 60] on button "Signout" at bounding box center [1404, 70] width 296 height 21
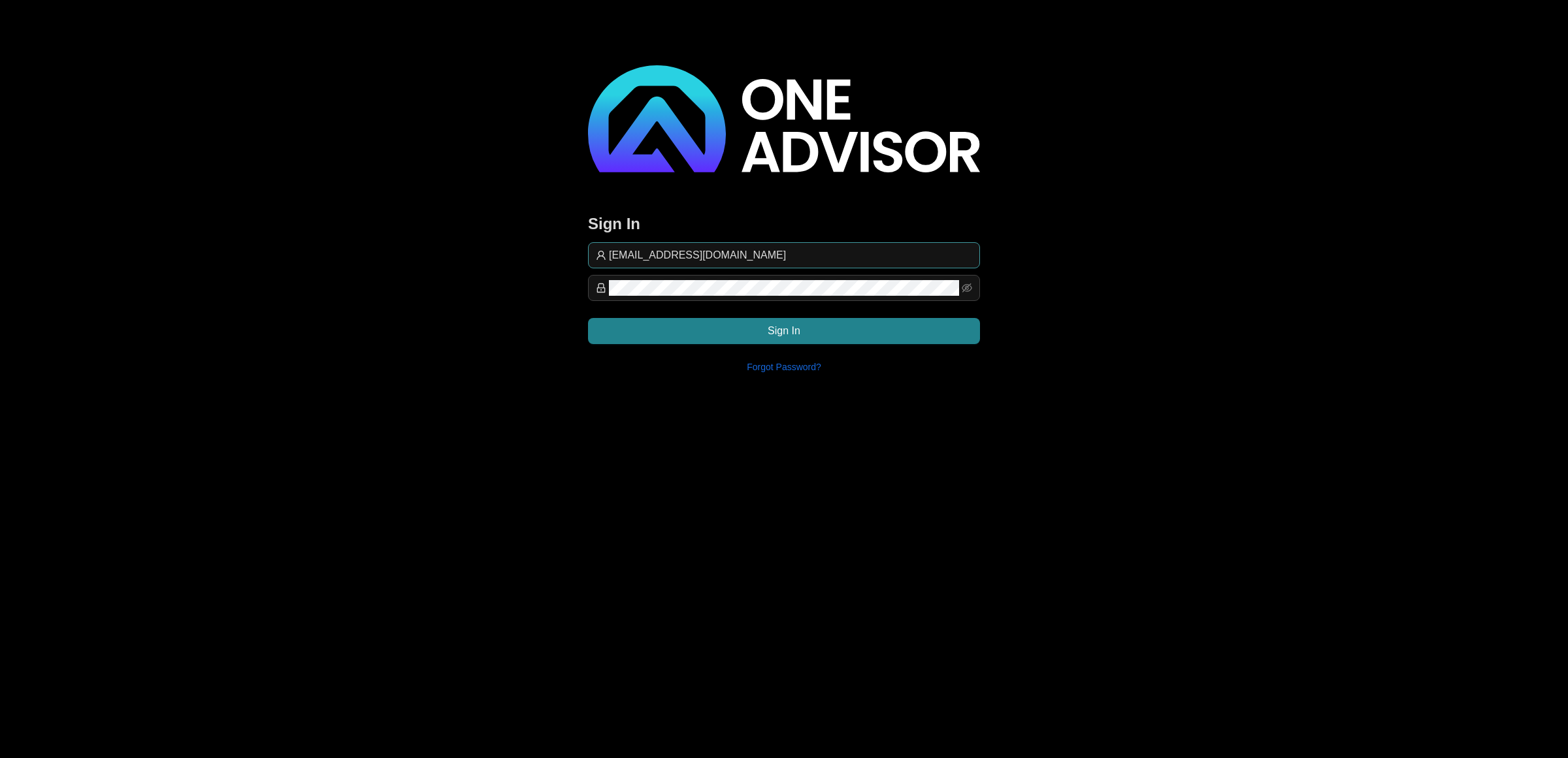
click at [879, 252] on input "[EMAIL_ADDRESS][DOMAIN_NAME]" at bounding box center [790, 255] width 363 height 15
type input "[EMAIL_ADDRESS][DOMAIN_NAME]"
click at [866, 343] on div "[EMAIL_ADDRESS][DOMAIN_NAME] Sign In Forgot Password?" at bounding box center [784, 308] width 392 height 132
click at [867, 332] on button "Sign In" at bounding box center [784, 331] width 392 height 26
